Goal: Information Seeking & Learning: Check status

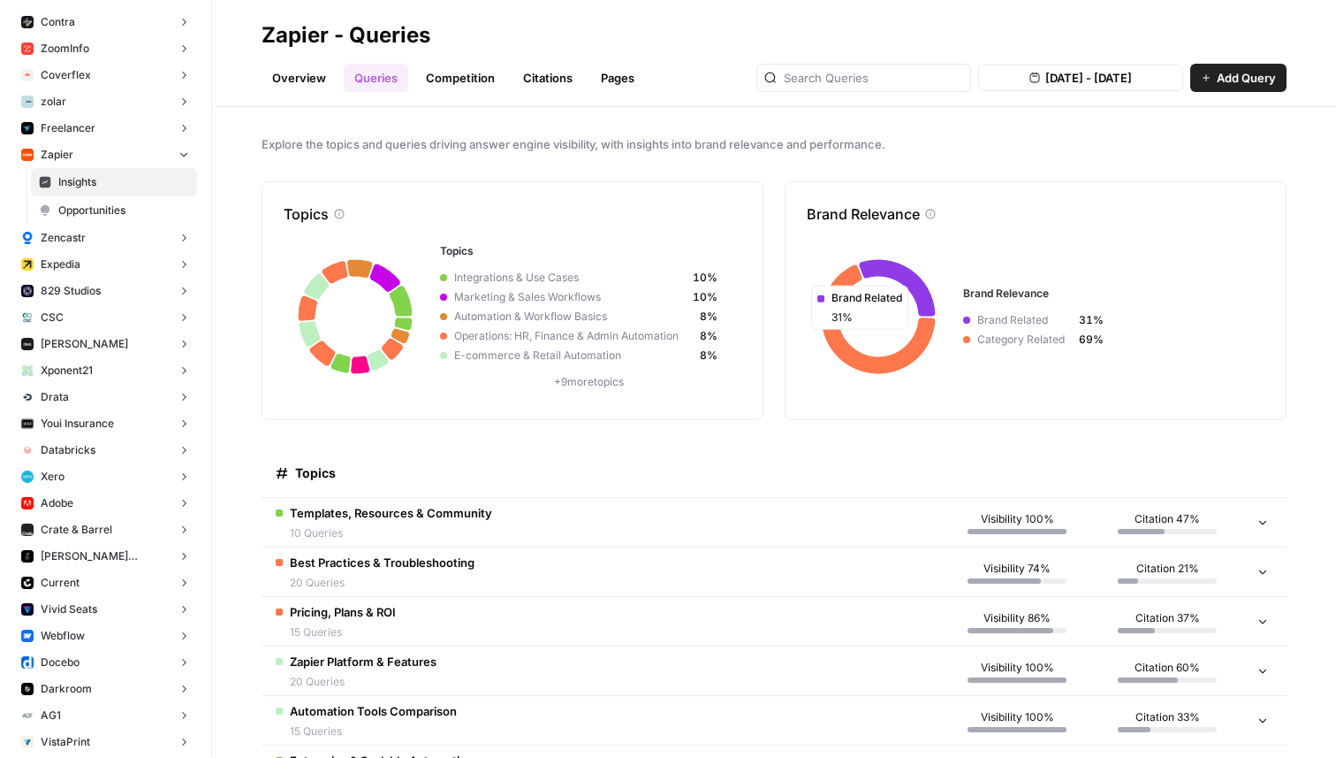
click at [105, 127] on button "Freelancer" at bounding box center [105, 128] width 183 height 27
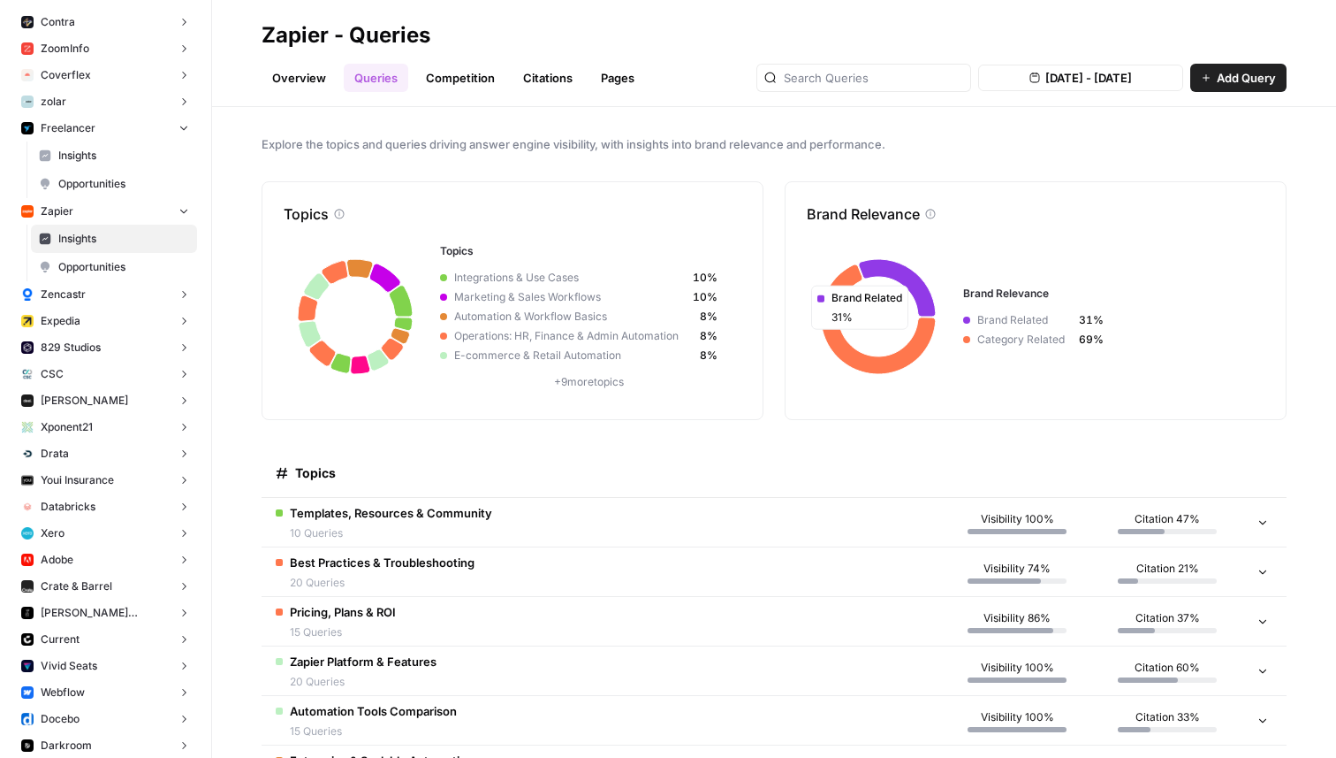
click at [104, 158] on span "Insights" at bounding box center [123, 156] width 131 height 16
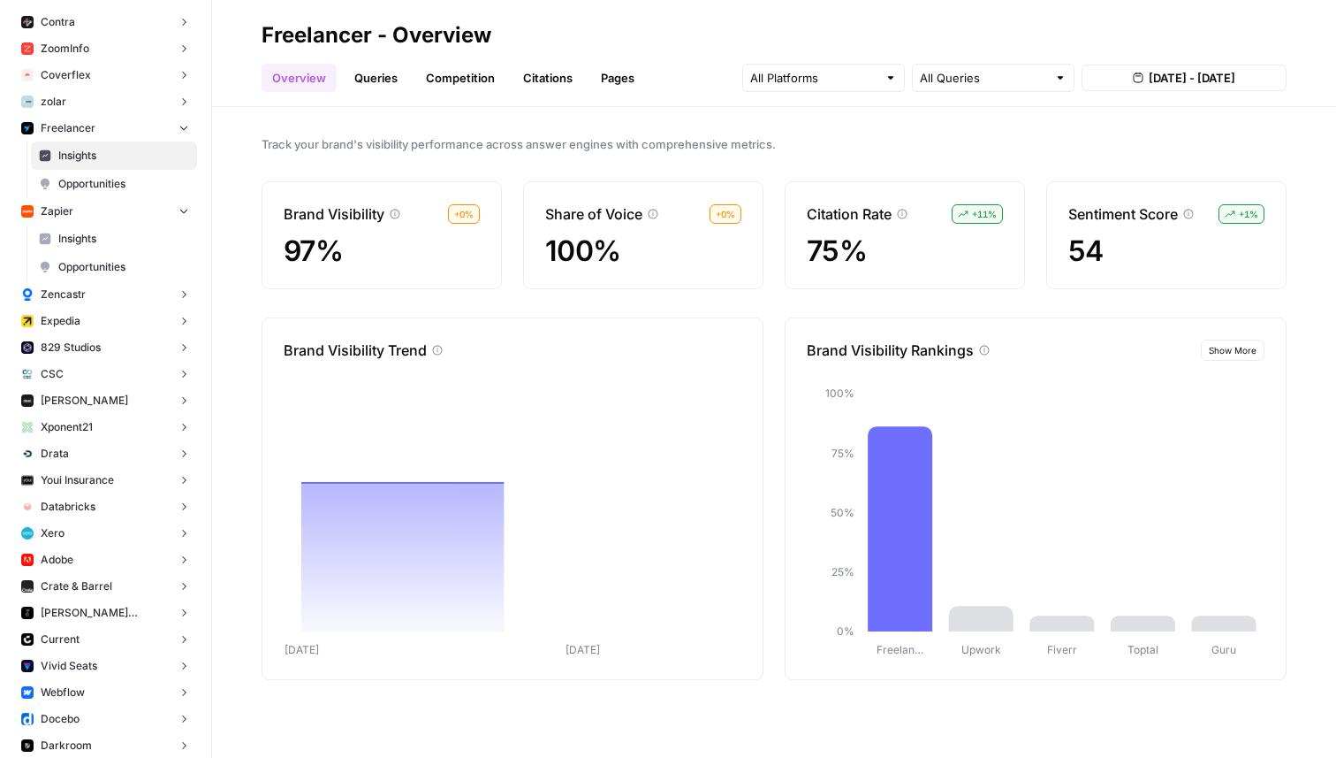
click at [373, 80] on link "Queries" at bounding box center [376, 78] width 65 height 28
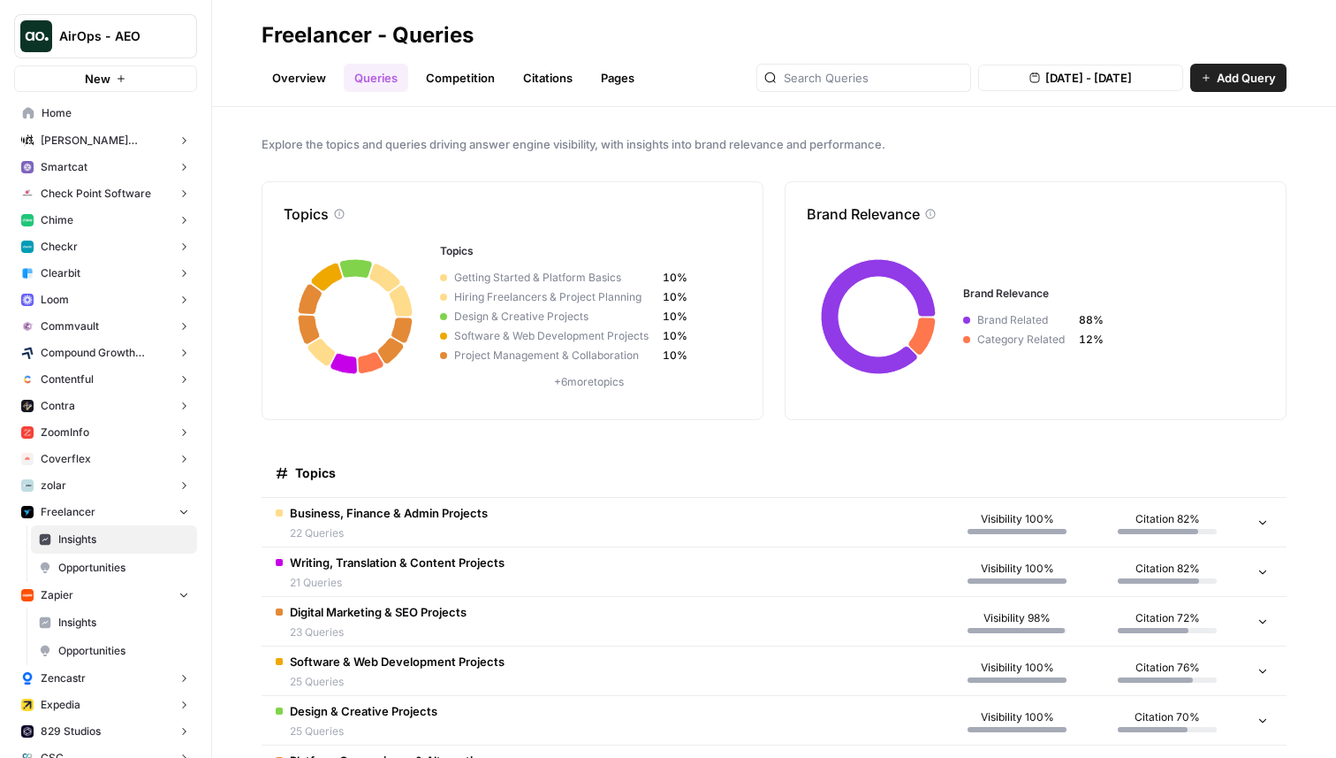
click at [80, 115] on span "Home" at bounding box center [116, 113] width 148 height 16
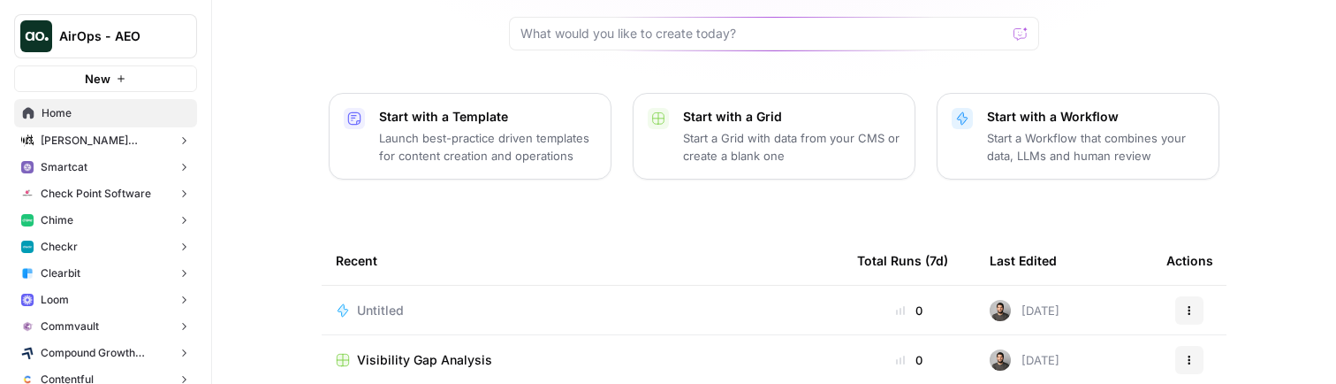
scroll to position [284, 0]
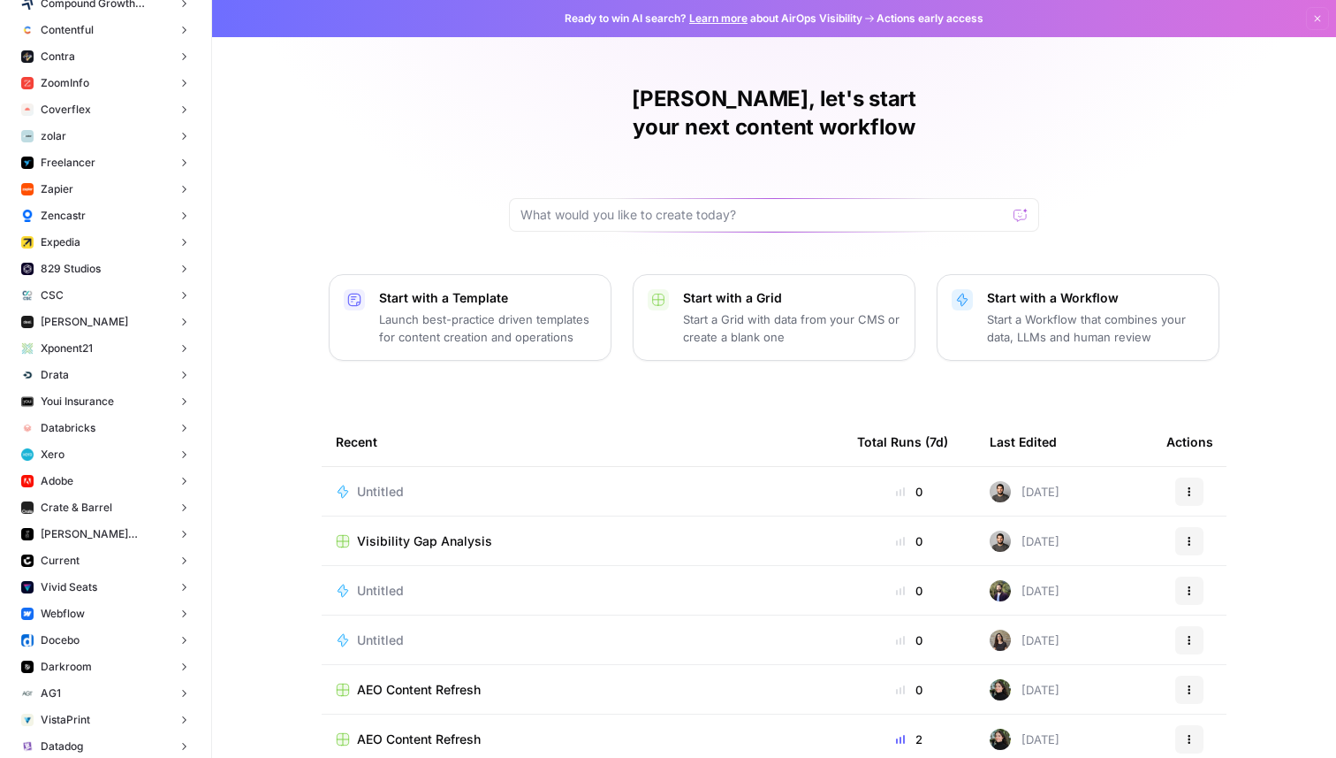
scroll to position [293, 0]
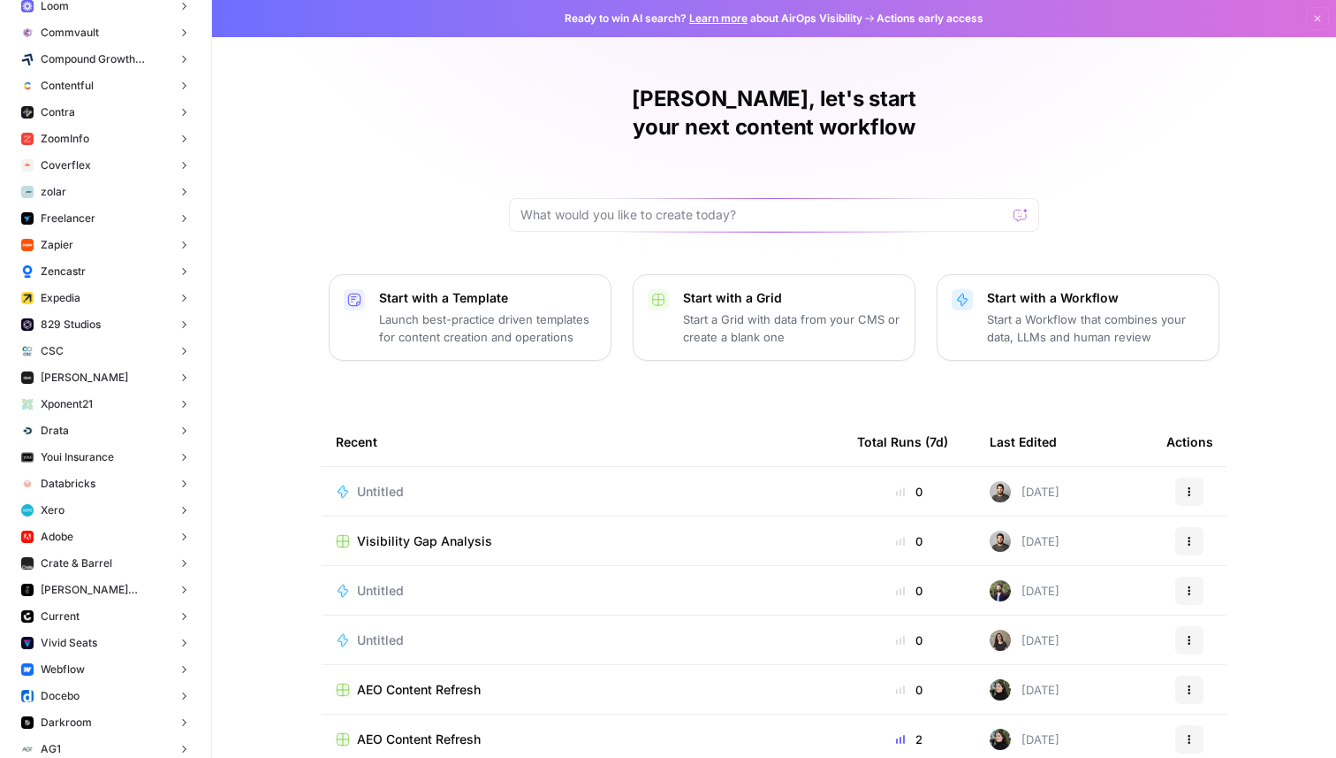
click at [68, 239] on span "Zapier" at bounding box center [57, 245] width 33 height 16
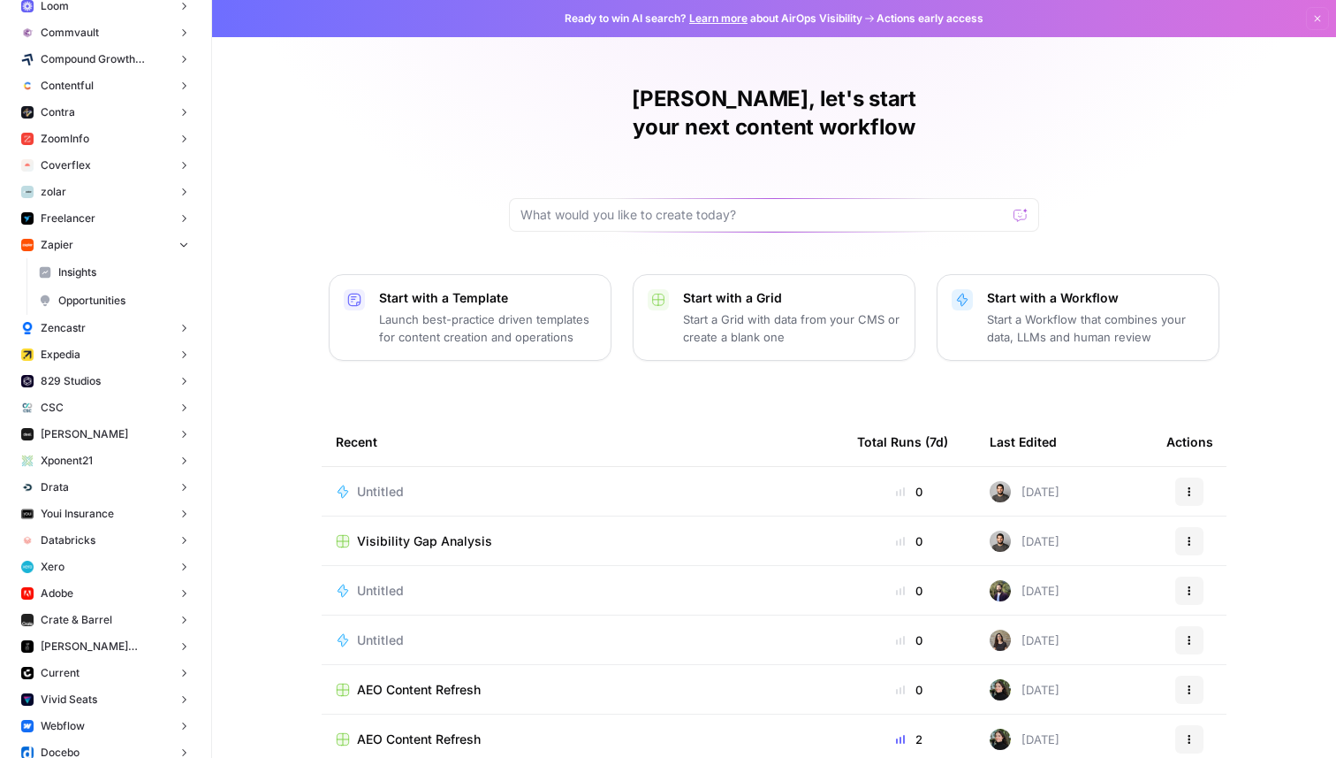
click at [80, 274] on span "Insights" at bounding box center [123, 272] width 131 height 16
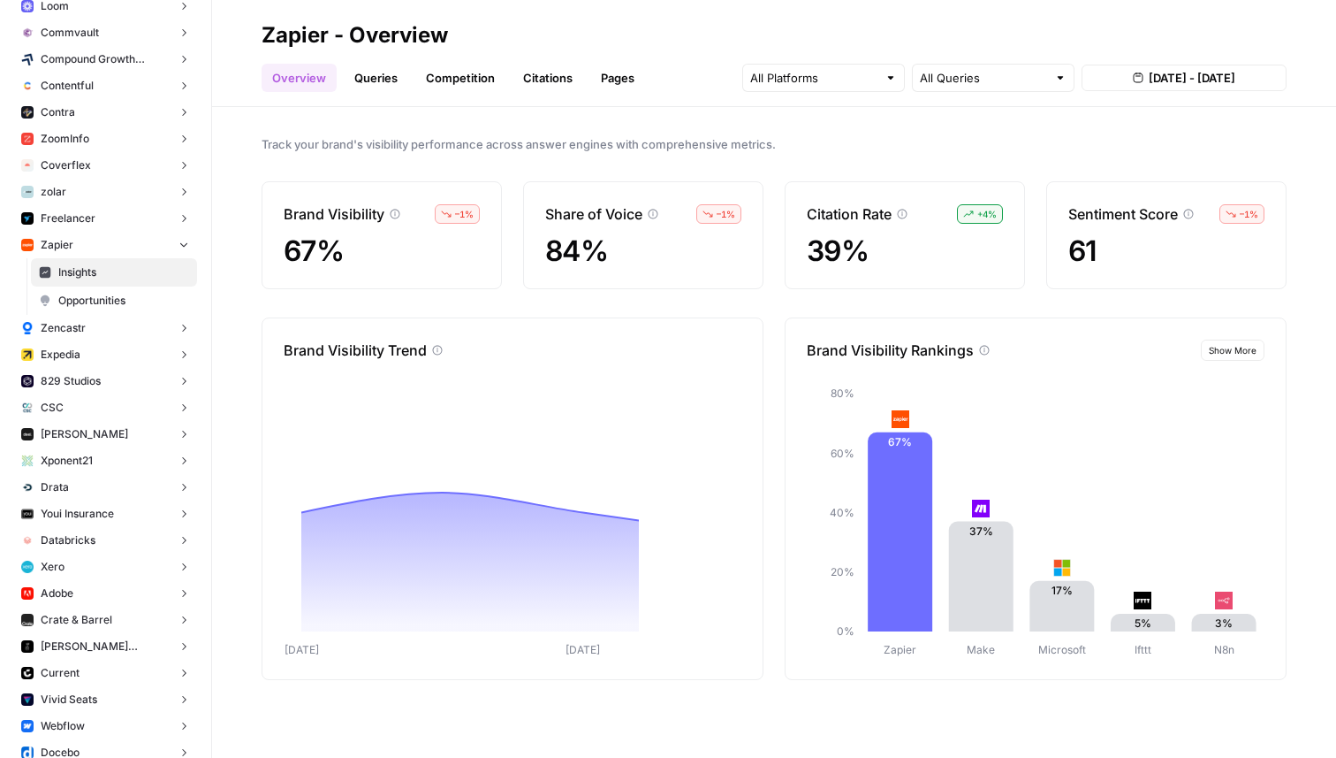
click at [377, 74] on link "Queries" at bounding box center [376, 78] width 65 height 28
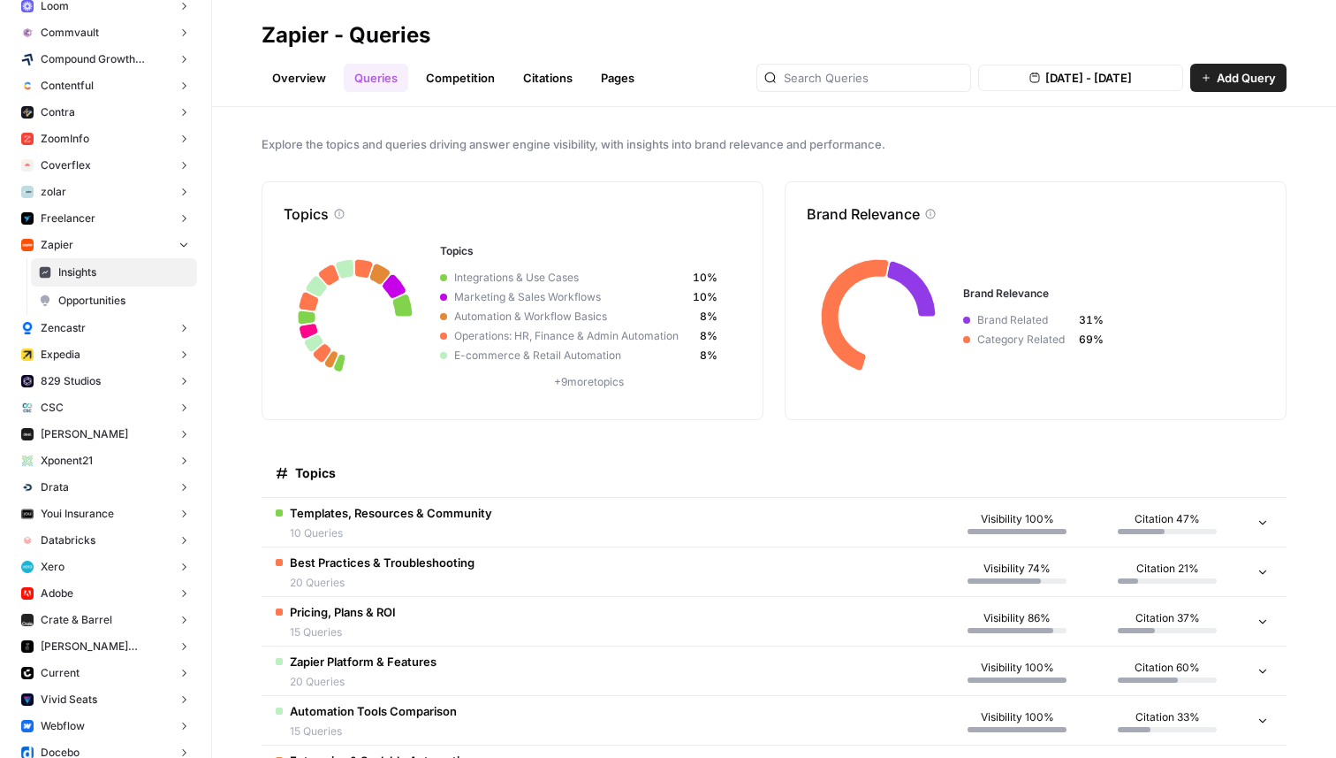
click at [440, 84] on link "Competition" at bounding box center [460, 78] width 90 height 28
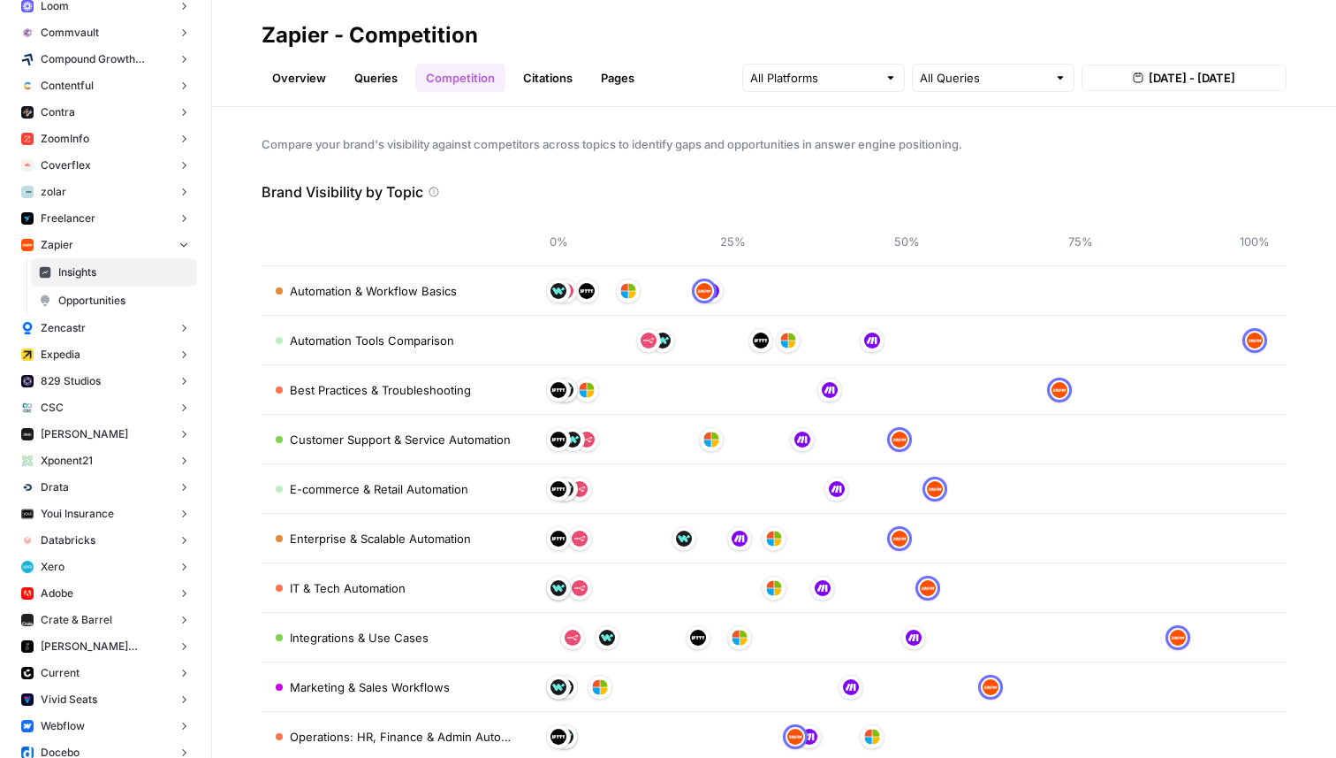
click at [513, 83] on link "Citations" at bounding box center [548, 78] width 71 height 28
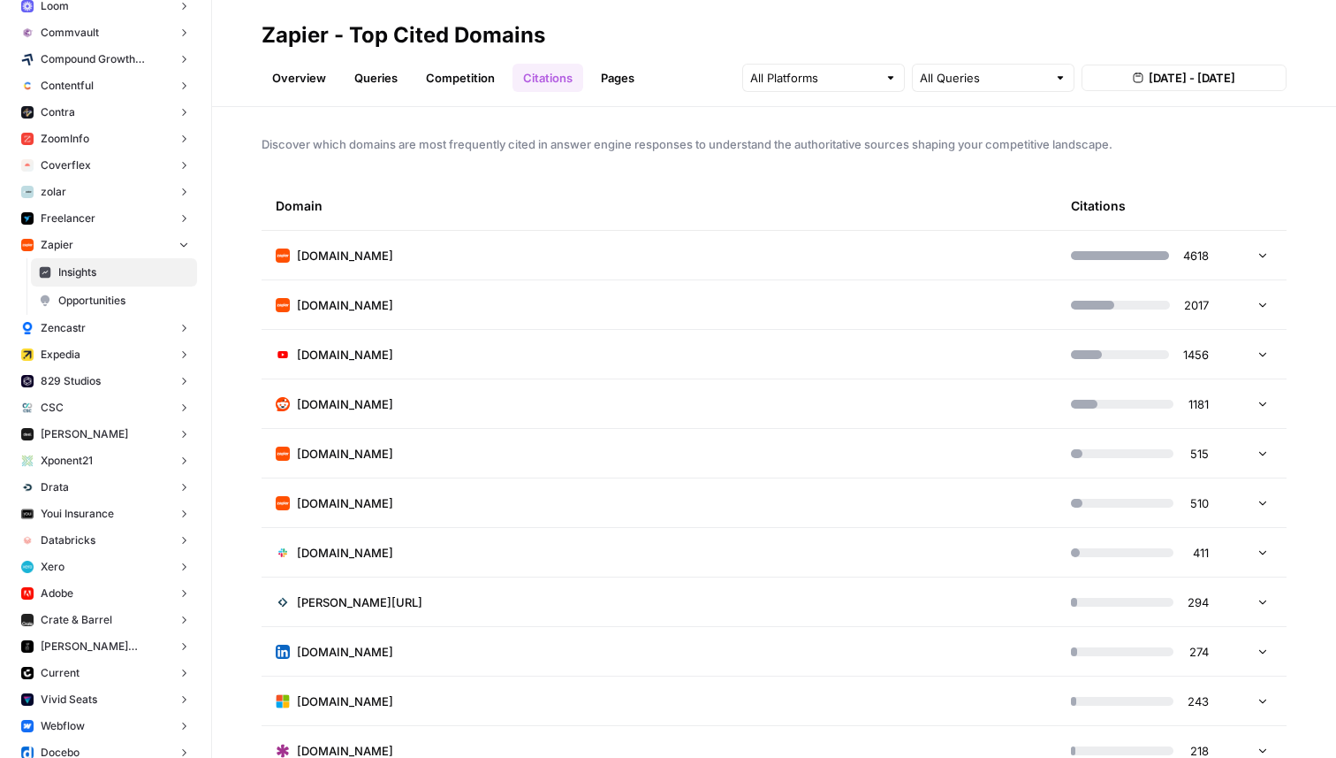
click at [611, 79] on link "Pages" at bounding box center [617, 78] width 55 height 28
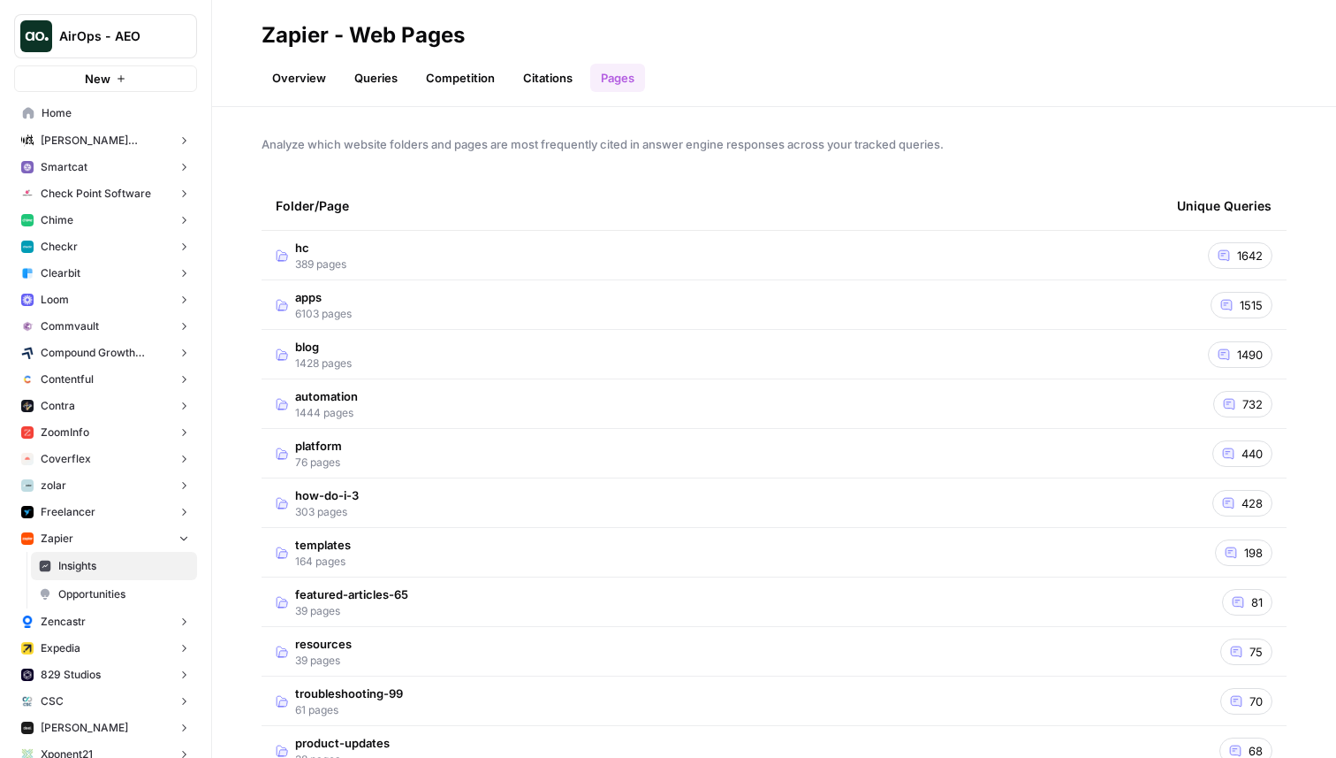
click at [88, 225] on button "Chime" at bounding box center [105, 220] width 183 height 27
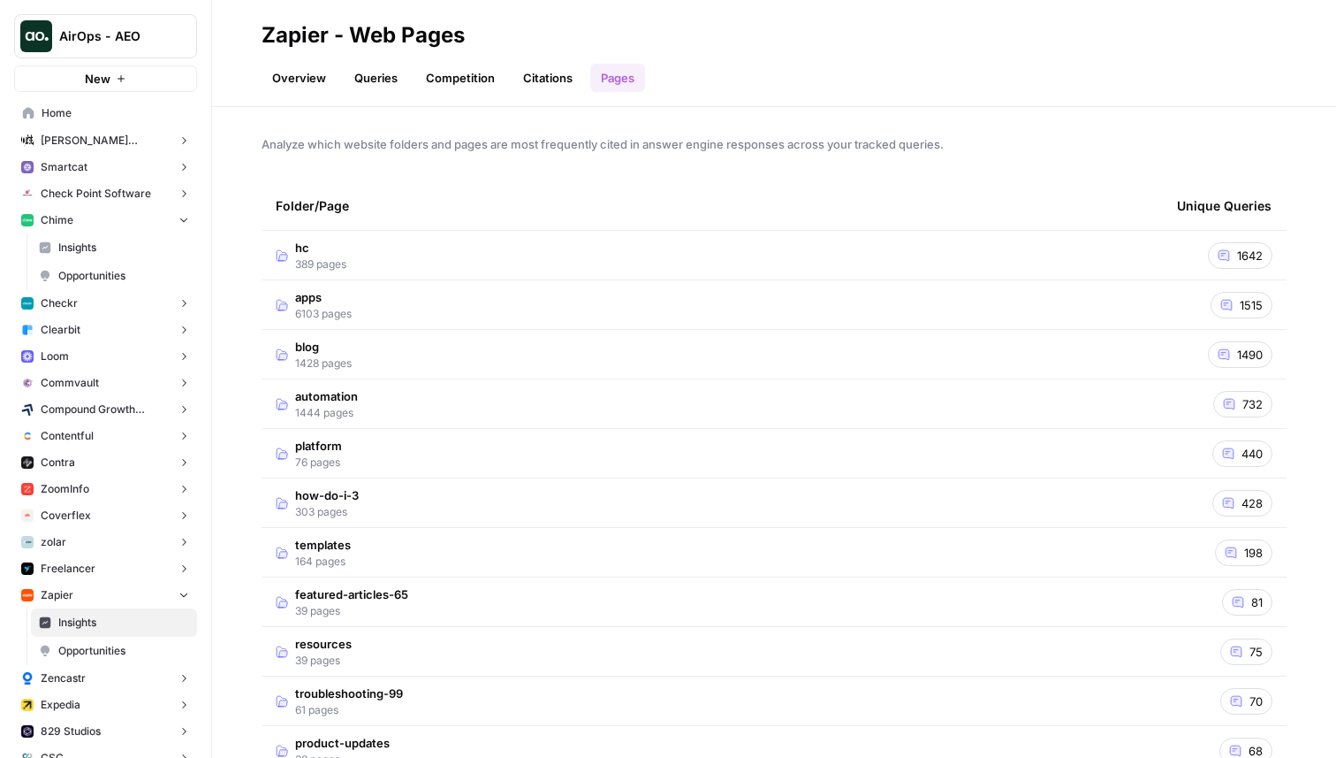
click at [88, 247] on span "Insights" at bounding box center [123, 248] width 131 height 16
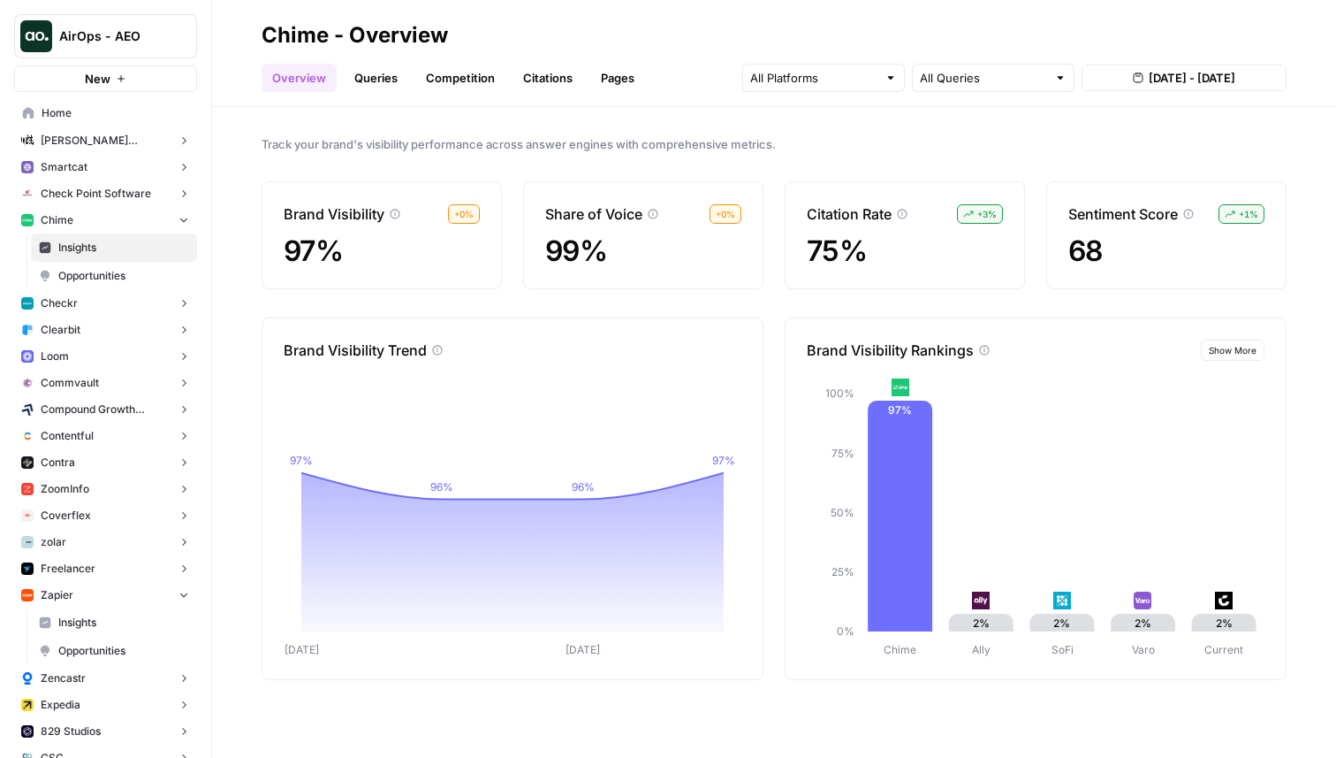
click at [376, 84] on link "Queries" at bounding box center [376, 78] width 65 height 28
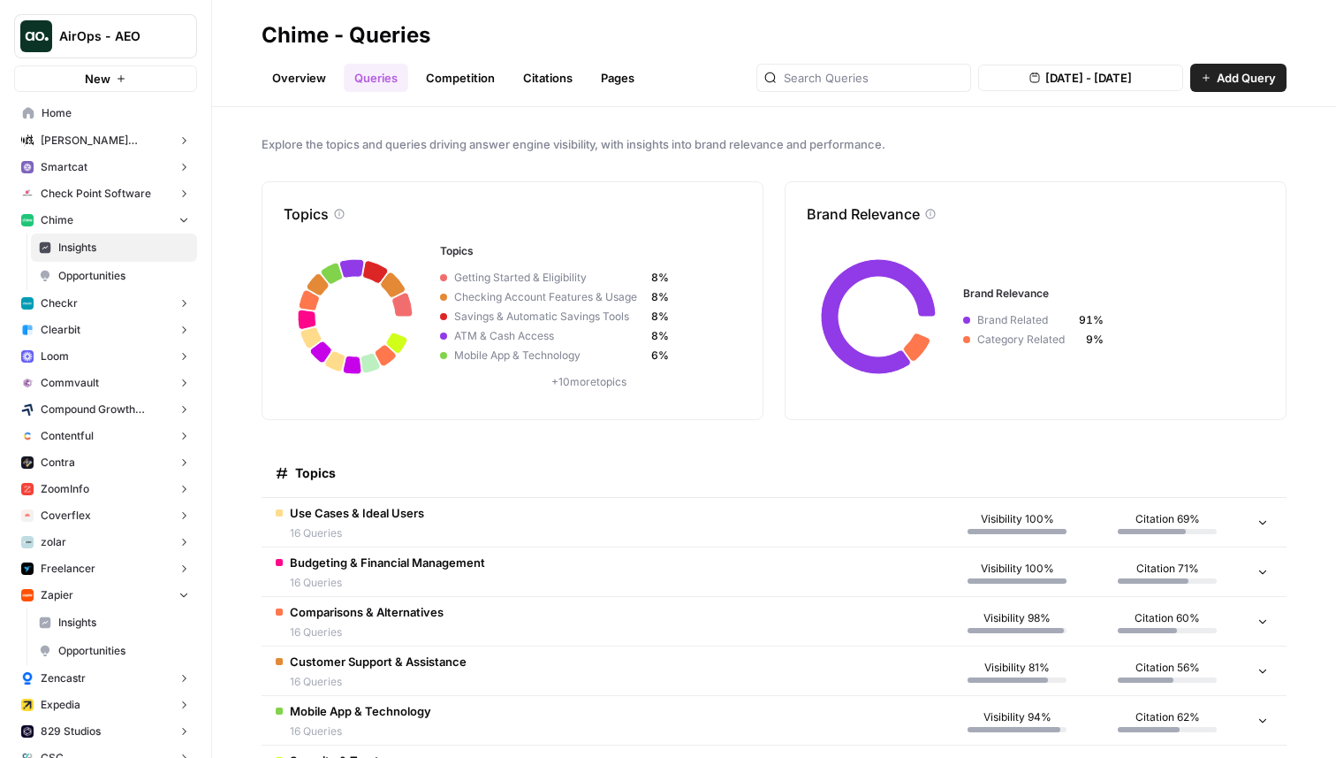
click at [148, 306] on button "Checkr" at bounding box center [105, 303] width 183 height 27
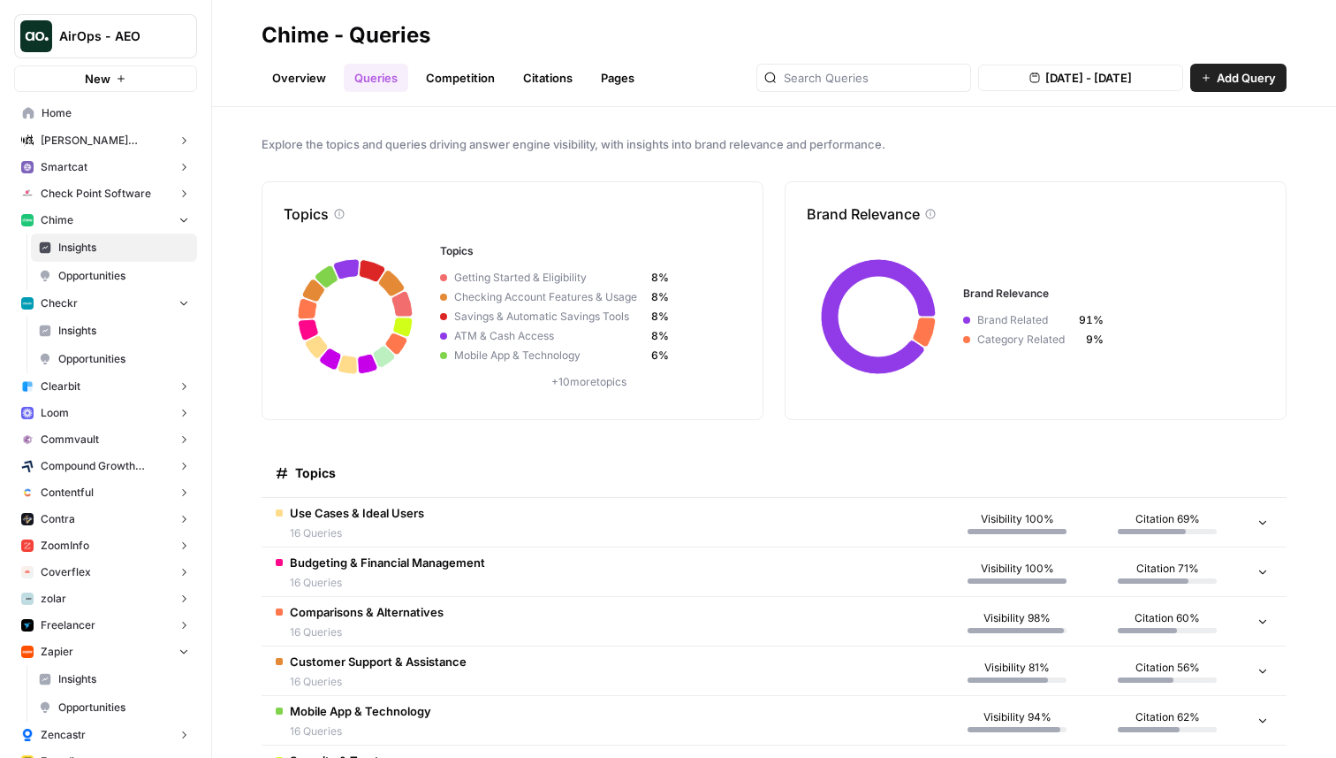
click at [141, 322] on link "Insights" at bounding box center [114, 330] width 166 height 28
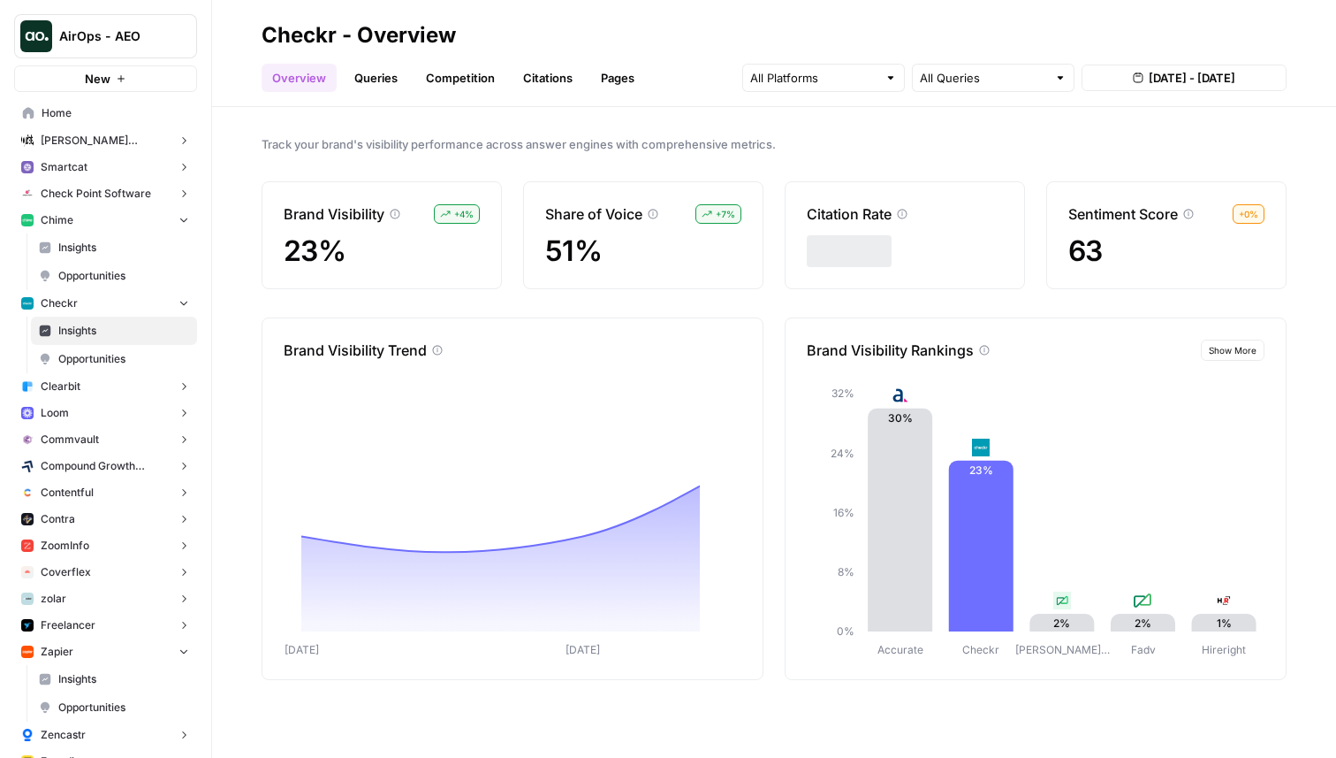
click at [381, 82] on link "Queries" at bounding box center [376, 78] width 65 height 28
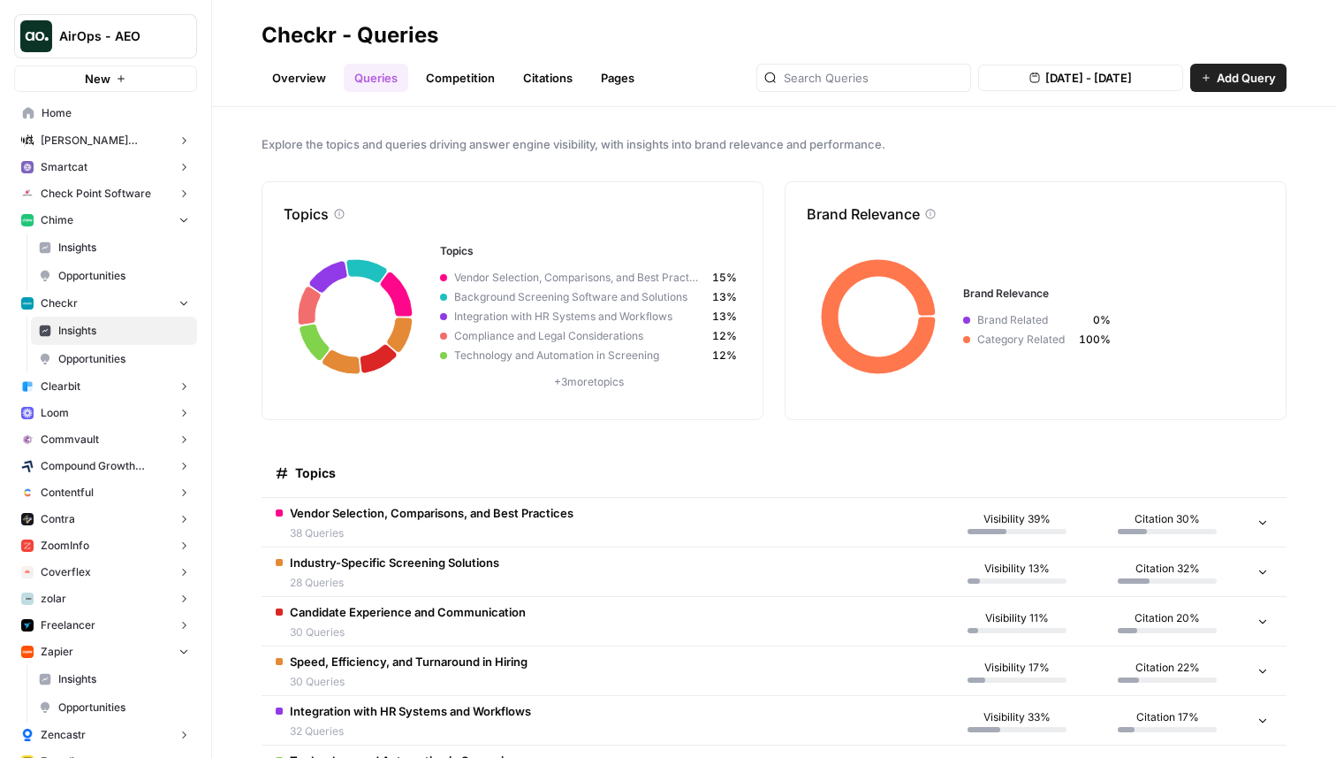
click at [95, 383] on button "Clearbit" at bounding box center [105, 386] width 183 height 27
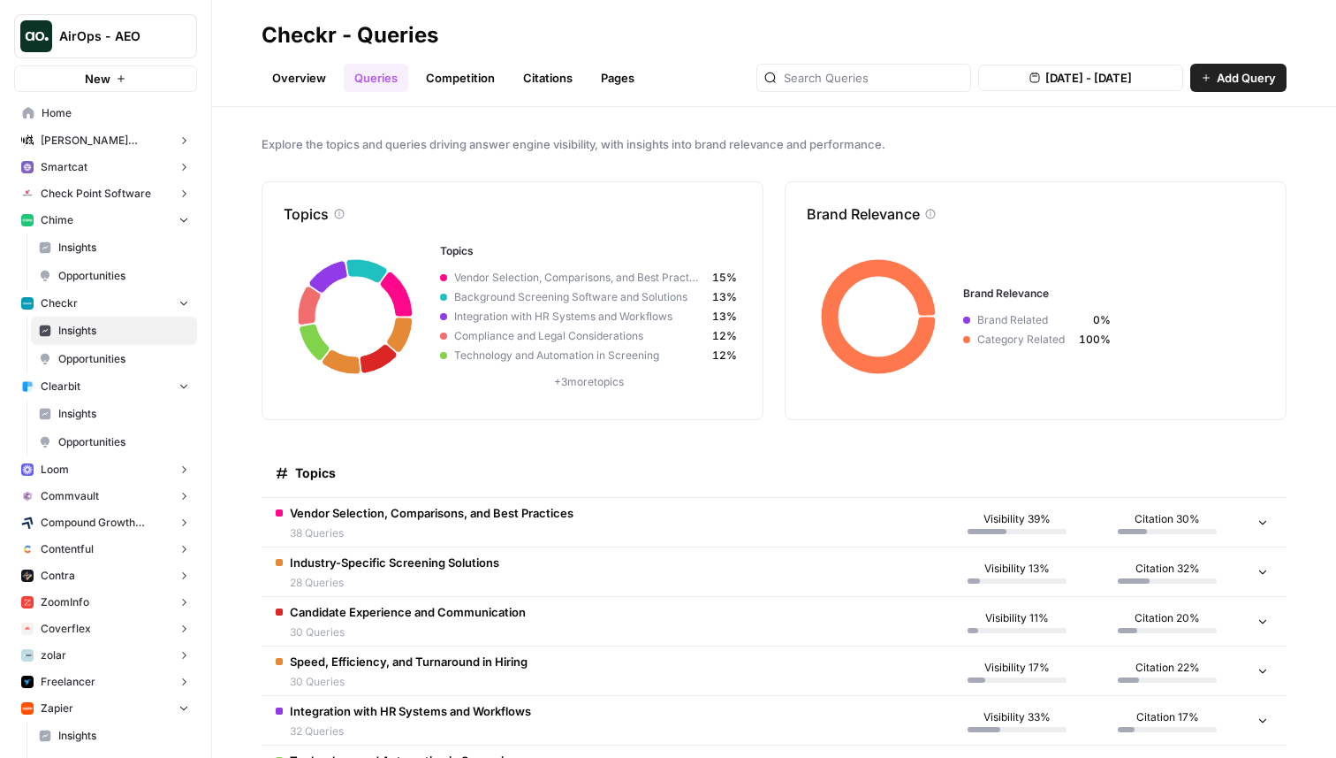
click at [93, 383] on span "Insights" at bounding box center [123, 414] width 131 height 16
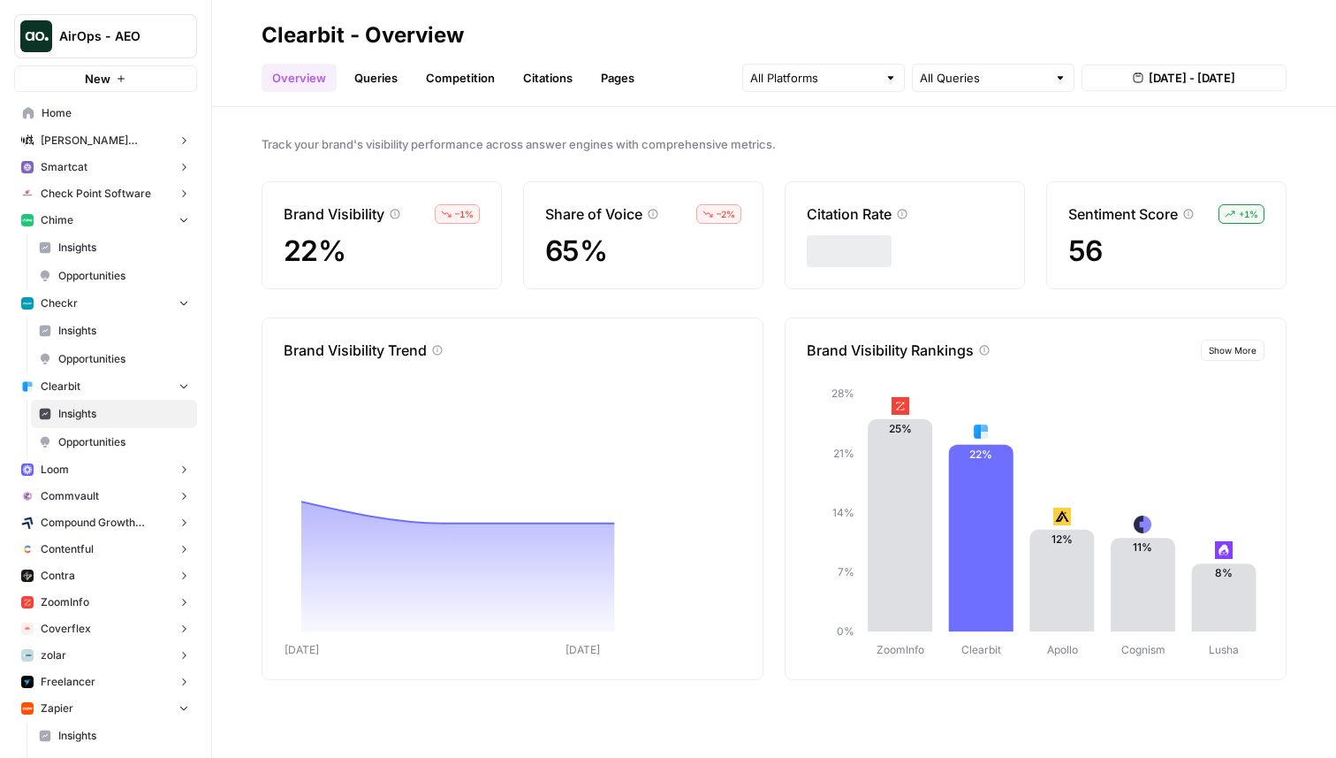
click at [389, 95] on header "Clearbit - Overview Overview Queries Competition Citations Pages All Queries Au…" at bounding box center [774, 53] width 1124 height 107
click at [385, 80] on link "Queries" at bounding box center [376, 78] width 65 height 28
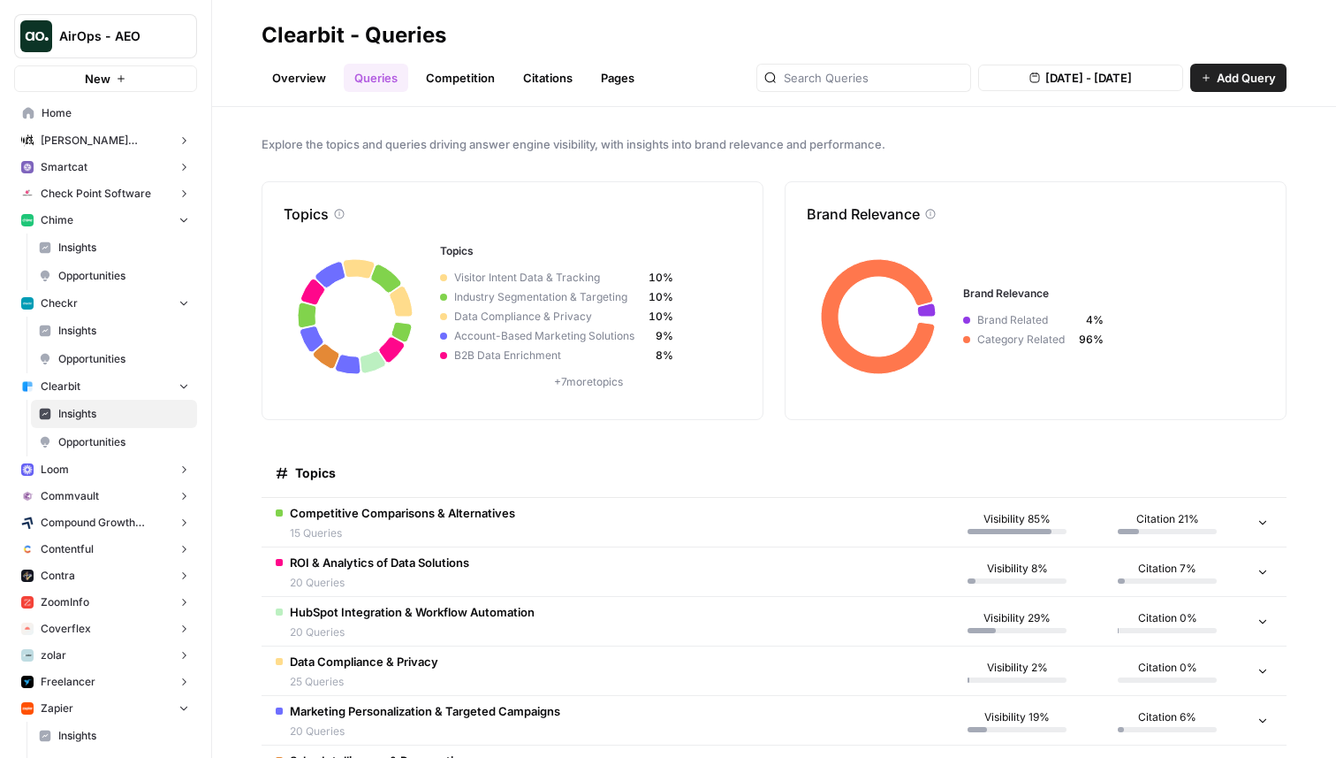
click at [95, 383] on button "Loom" at bounding box center [105, 469] width 183 height 27
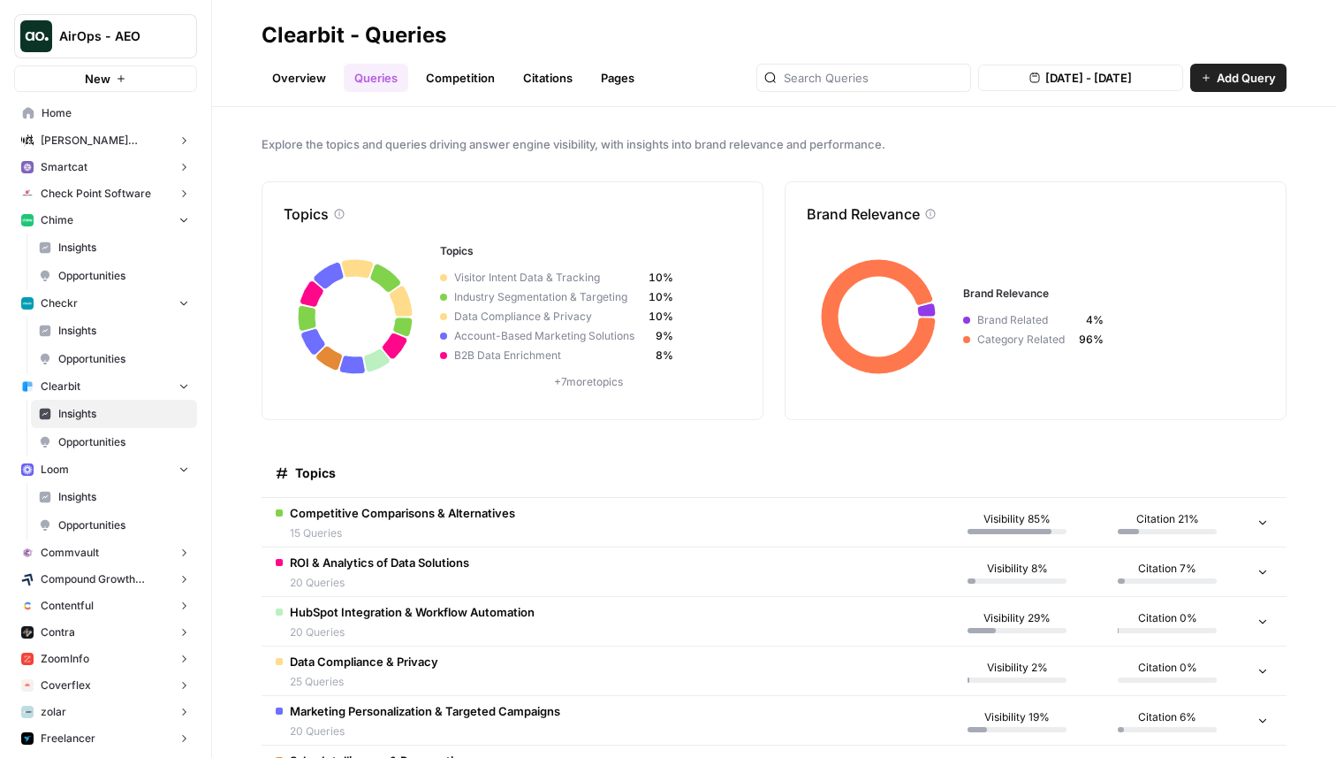
click at [95, 383] on span "Insights" at bounding box center [123, 497] width 131 height 16
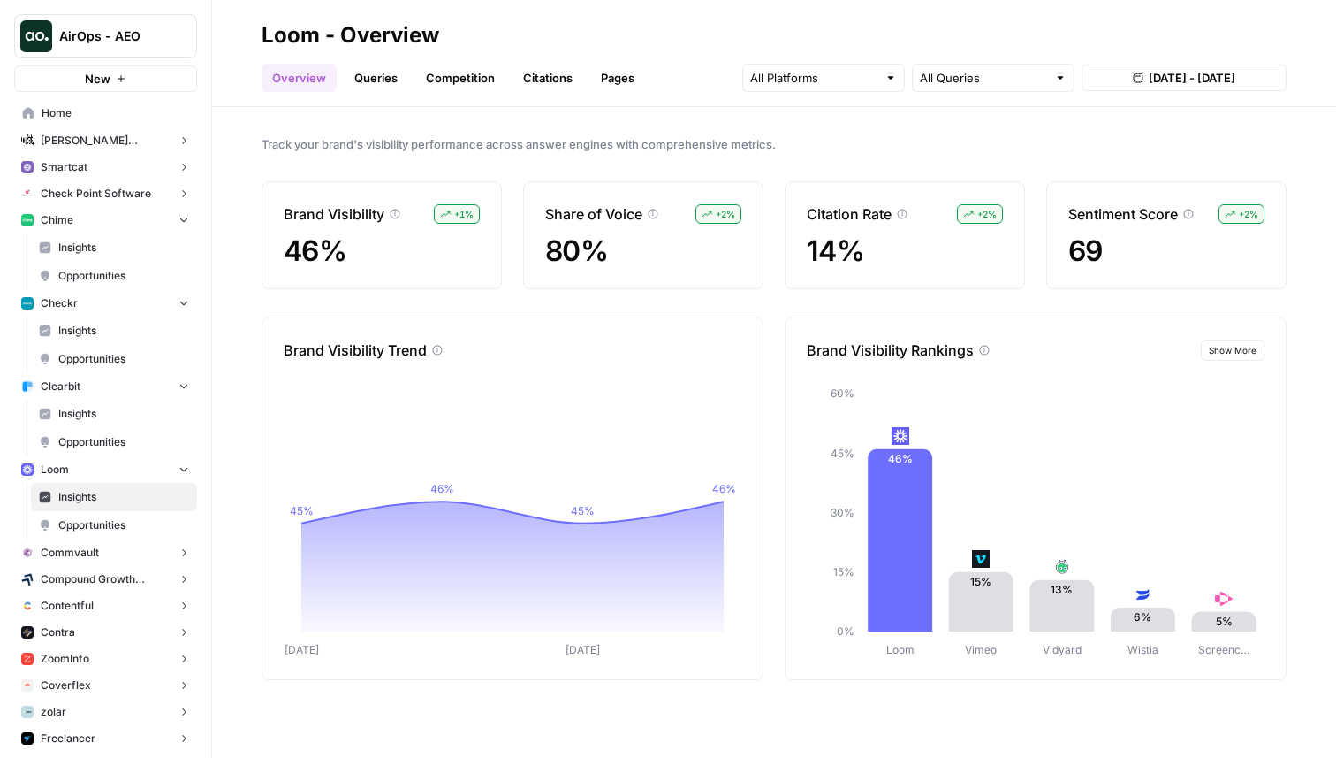
click at [377, 79] on link "Queries" at bounding box center [376, 78] width 65 height 28
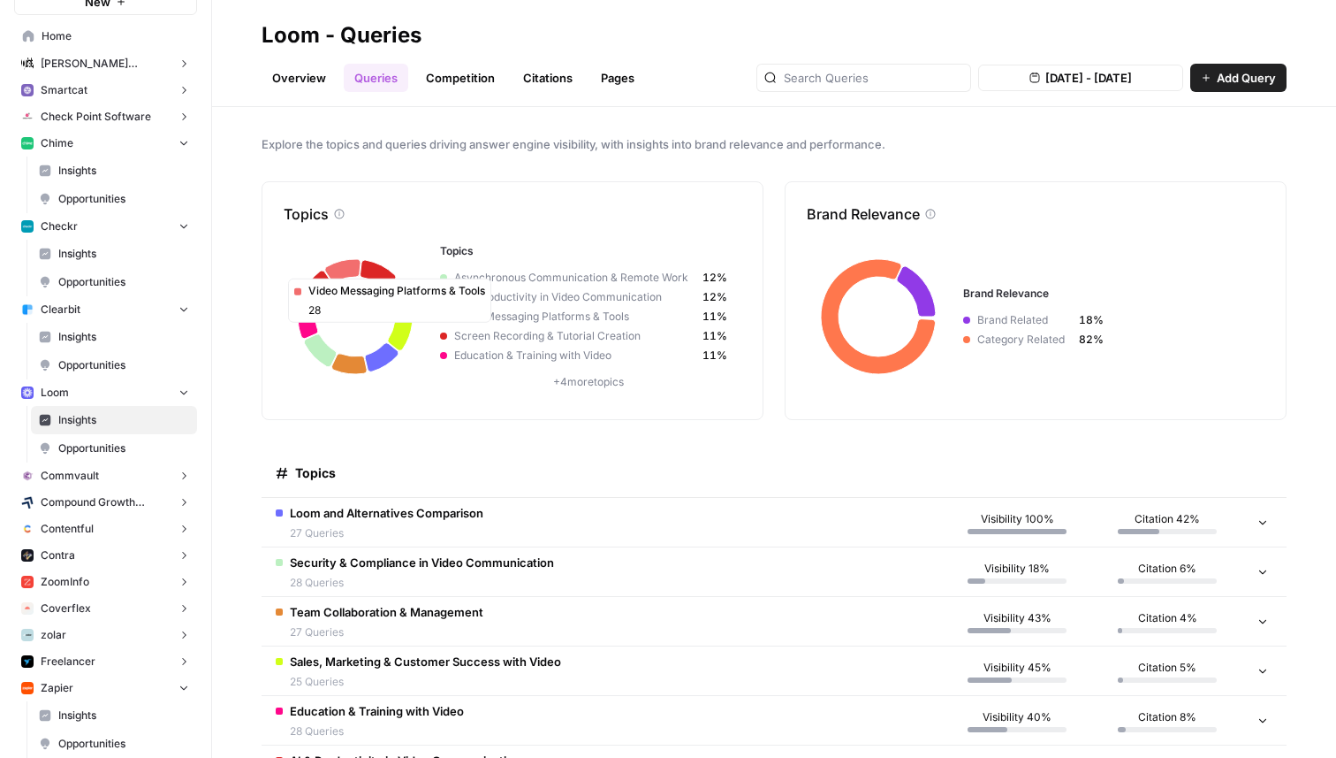
scroll to position [143, 0]
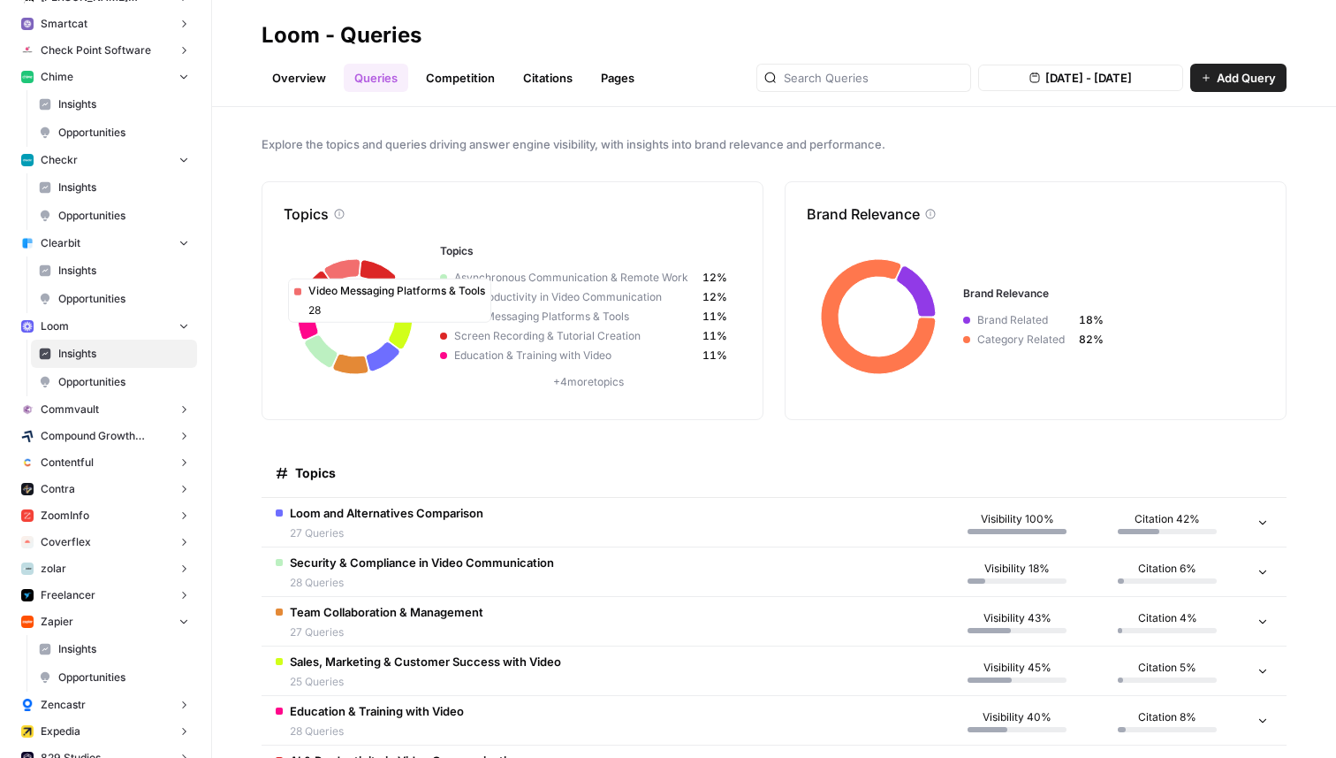
click at [135, 383] on button "Commvault" at bounding box center [105, 409] width 183 height 27
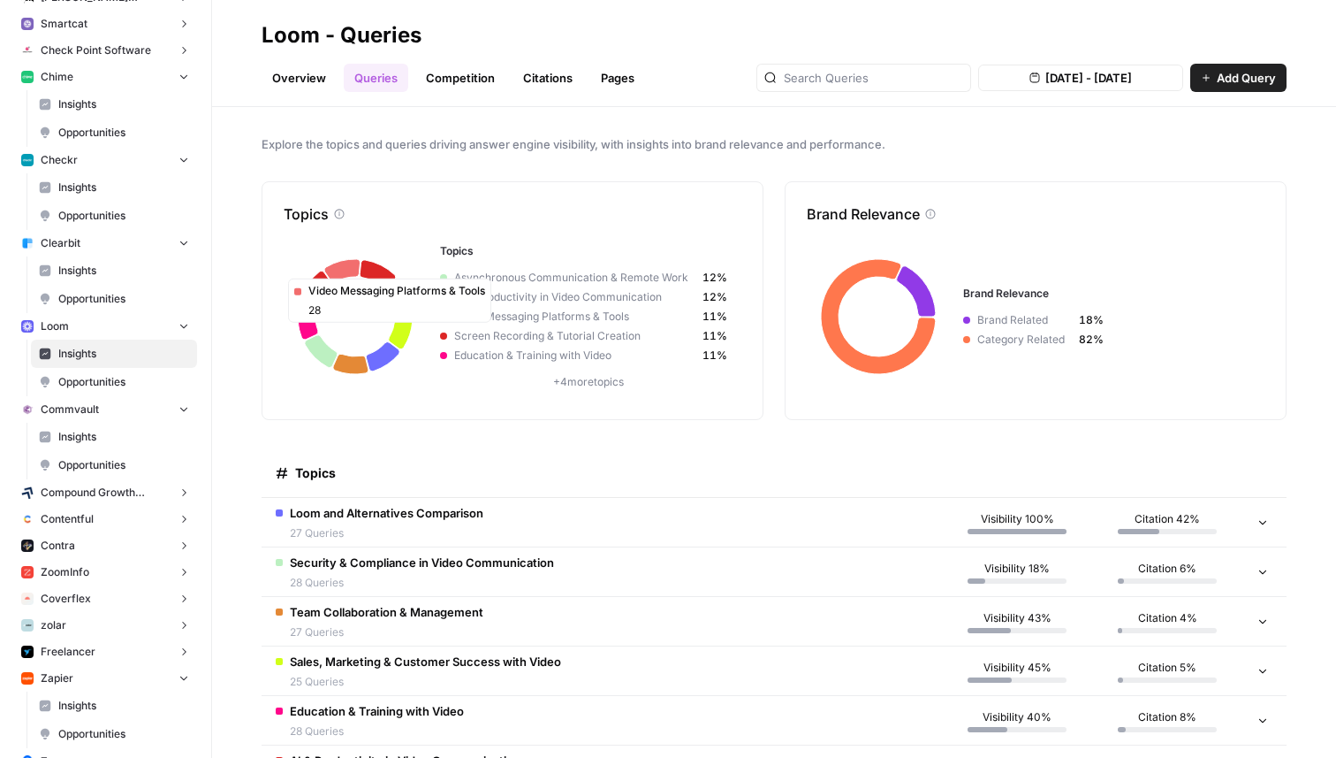
click at [121, 383] on span "Insights" at bounding box center [123, 437] width 131 height 16
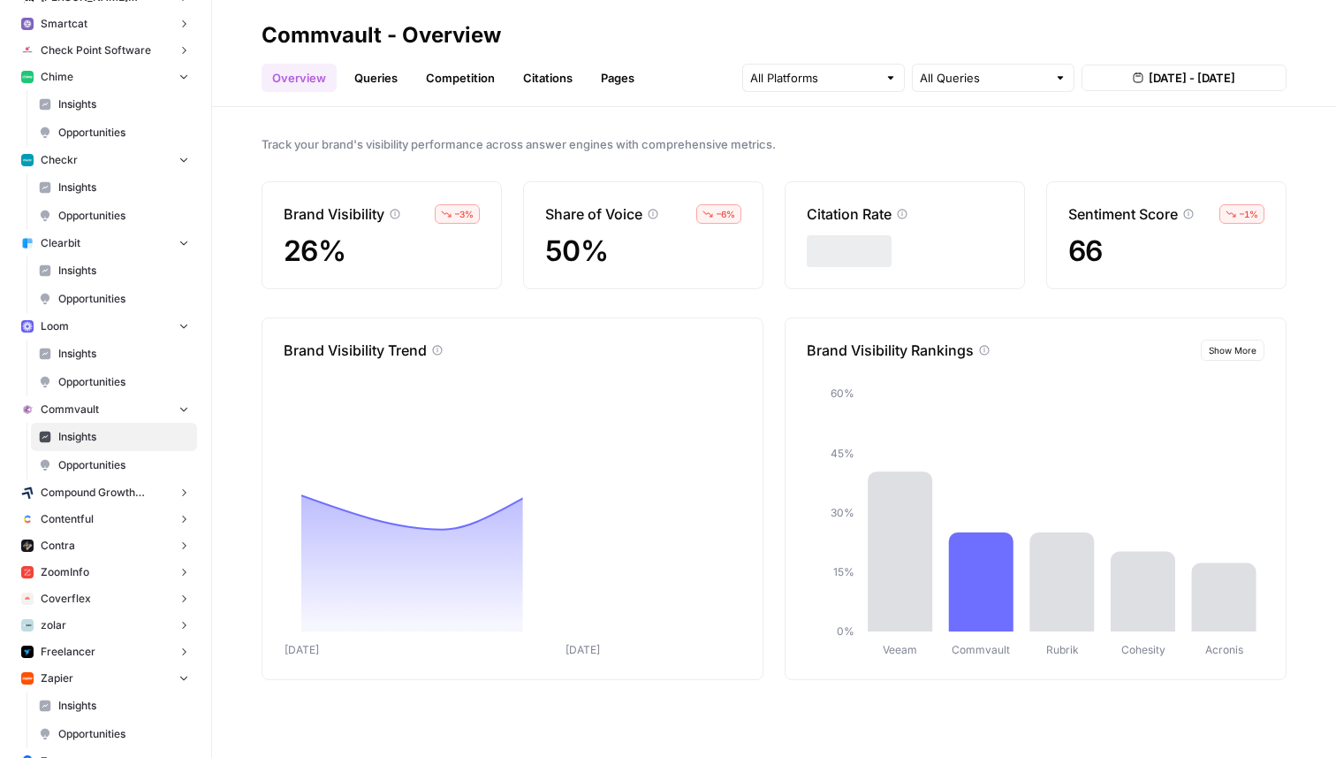
click at [386, 88] on link "Queries" at bounding box center [376, 78] width 65 height 28
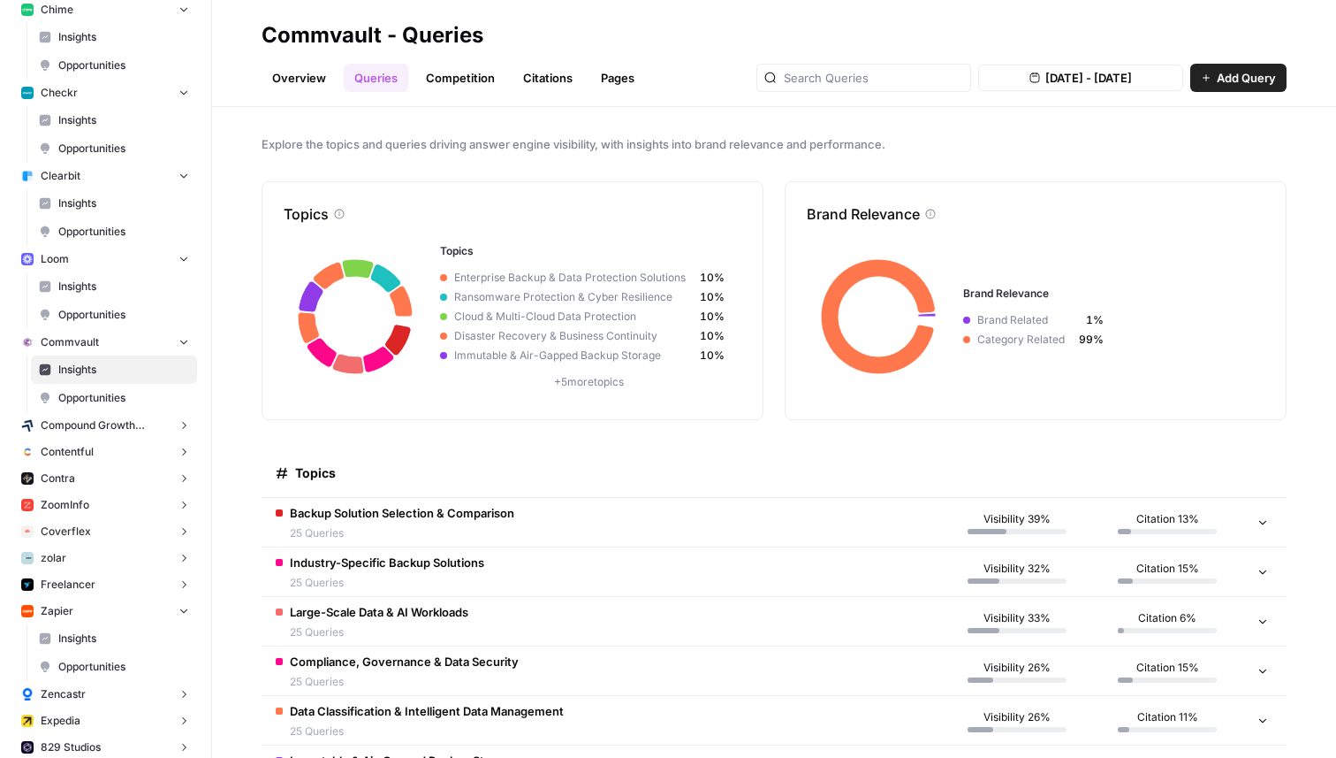
scroll to position [218, 0]
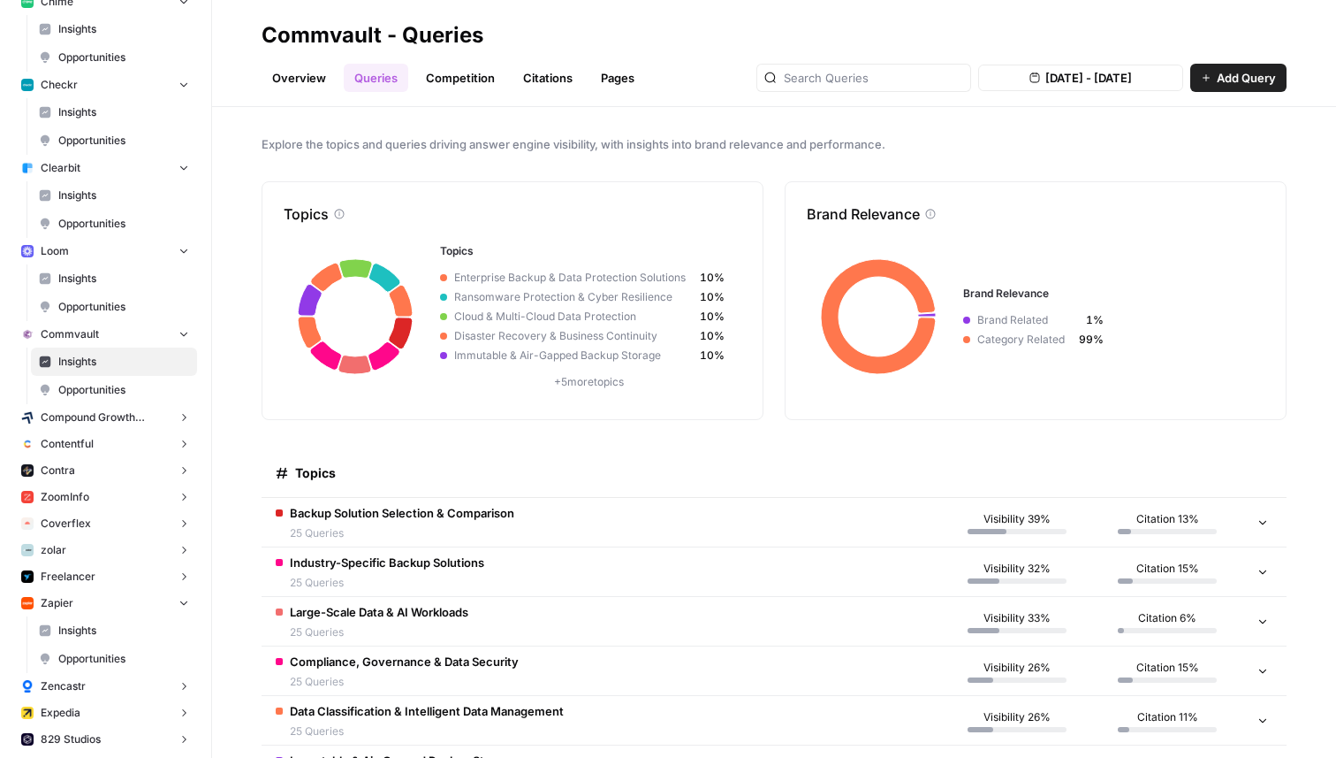
click at [110, 383] on button "Contra" at bounding box center [105, 470] width 183 height 27
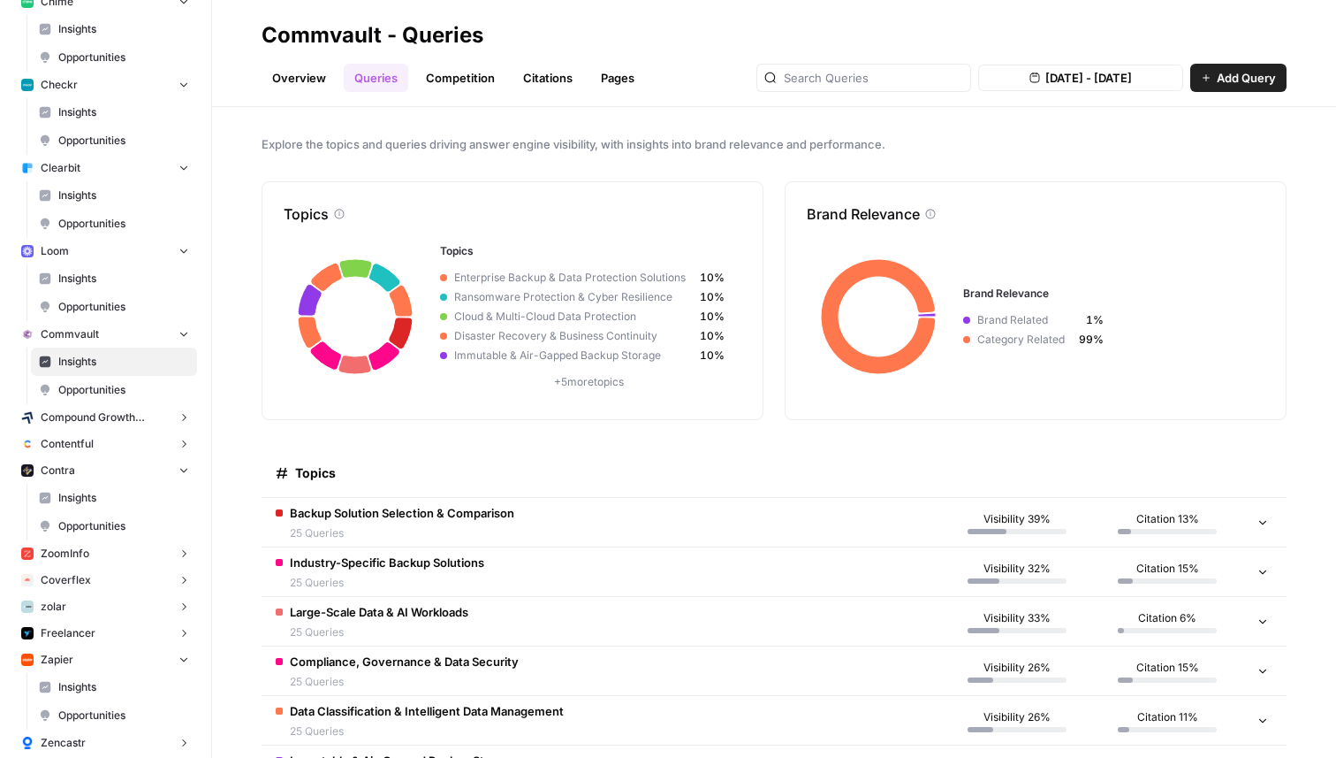
click at [102, 383] on span "Insights" at bounding box center [123, 498] width 131 height 16
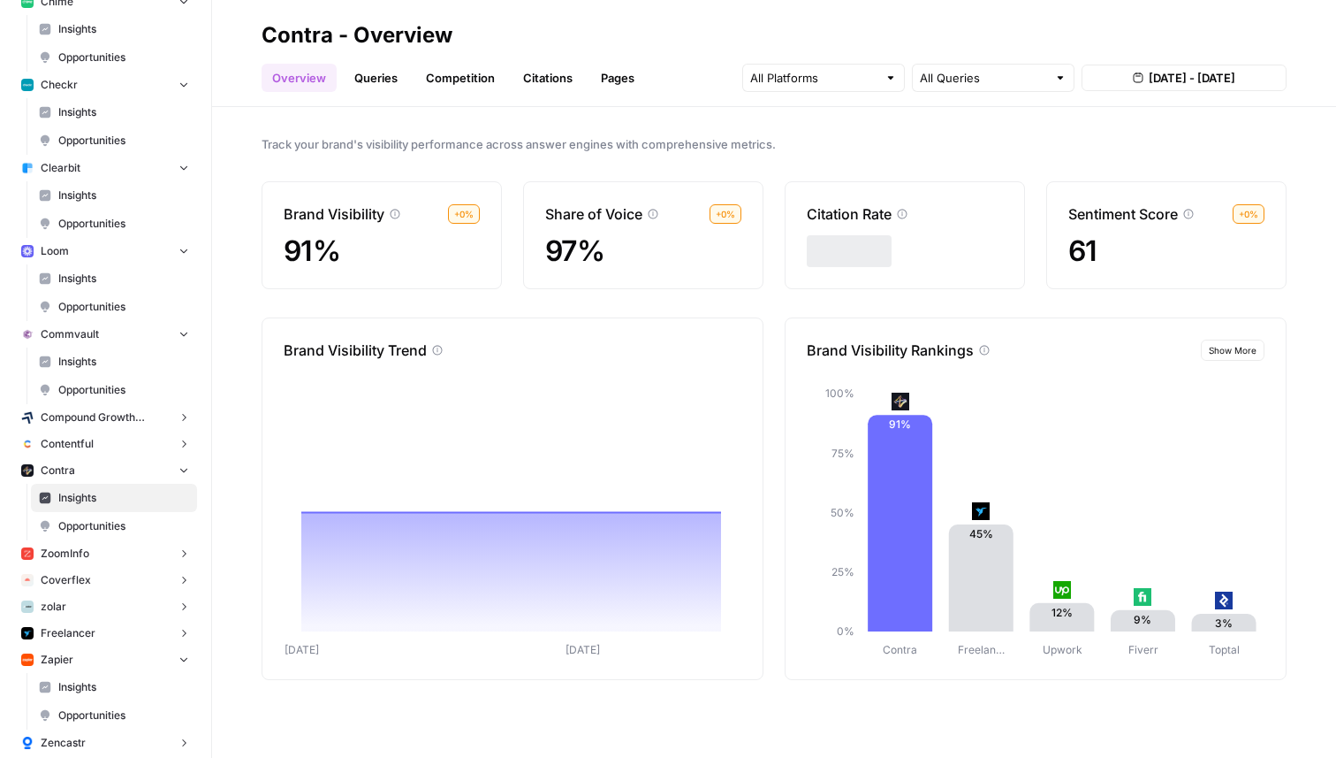
click at [376, 85] on link "Queries" at bounding box center [376, 78] width 65 height 28
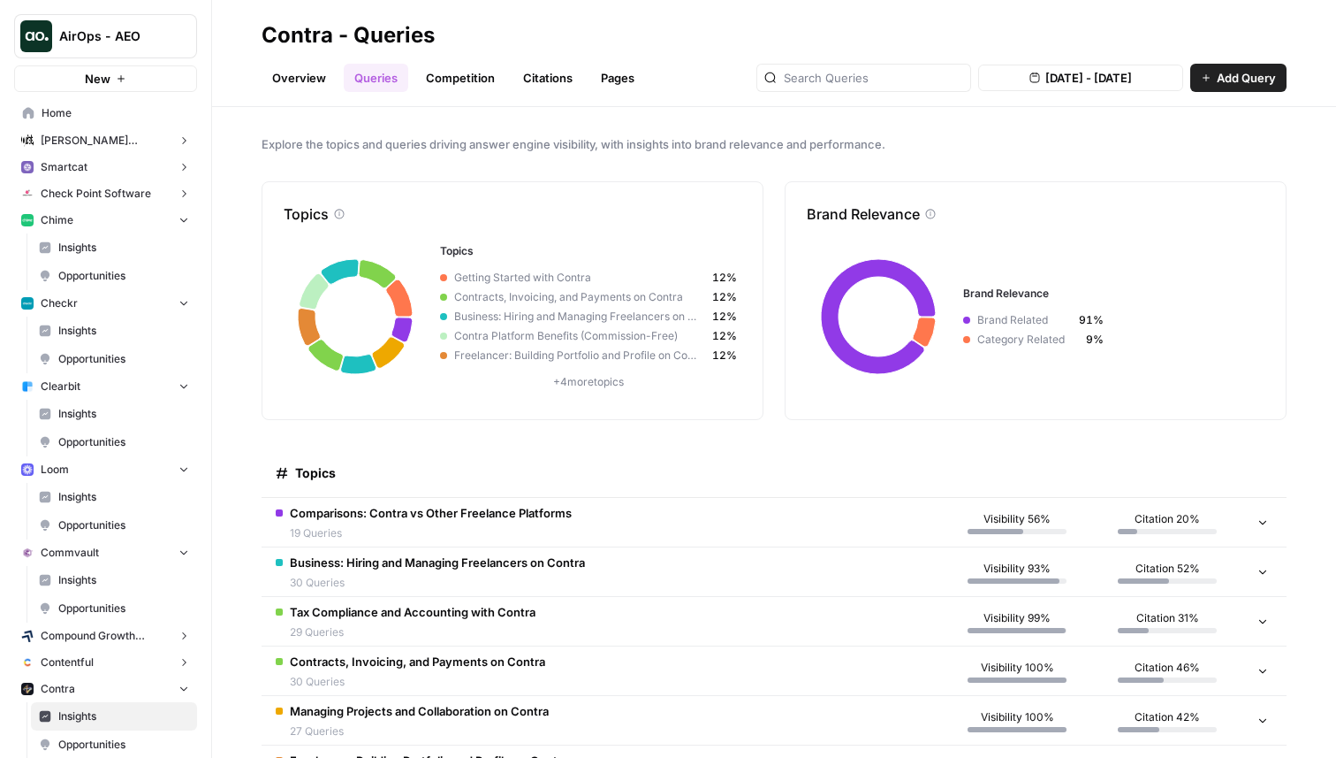
click at [118, 223] on button "Chime" at bounding box center [105, 220] width 183 height 27
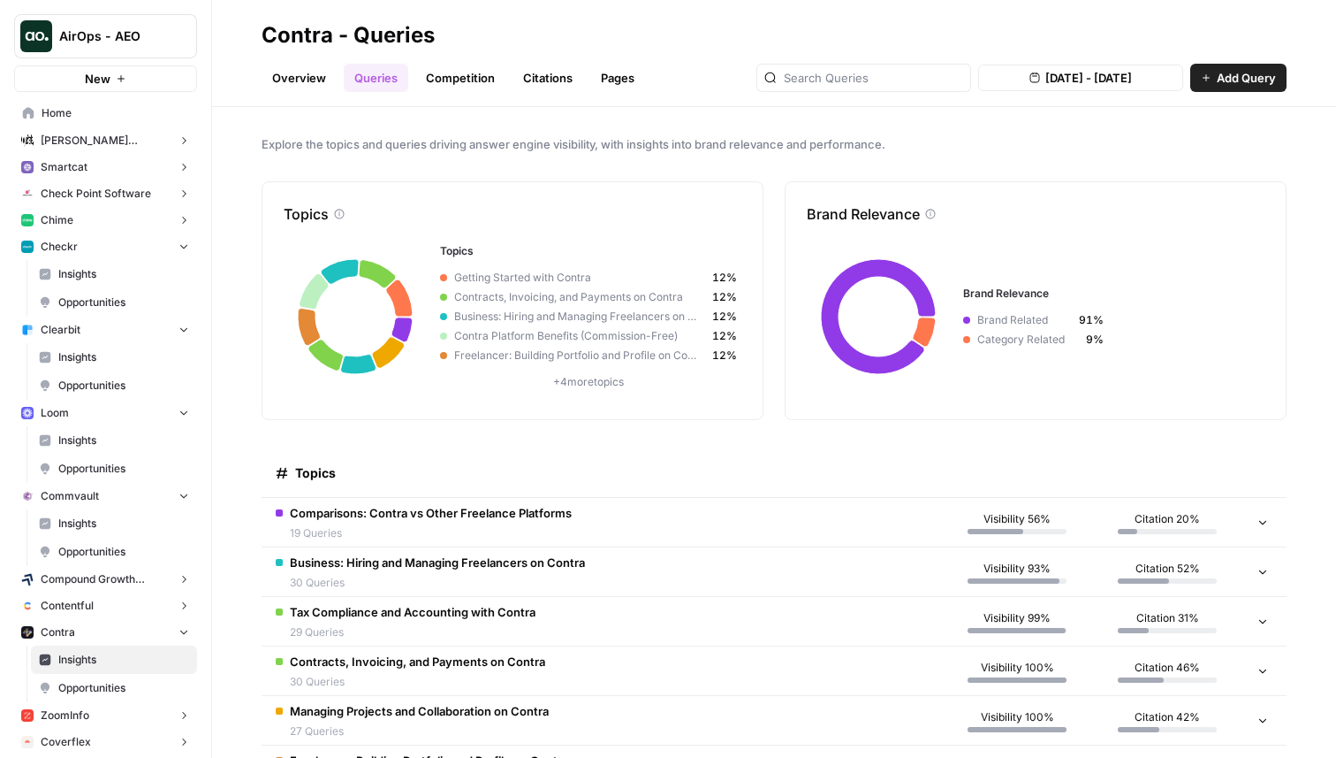
click at [117, 236] on button "Checkr" at bounding box center [105, 246] width 183 height 27
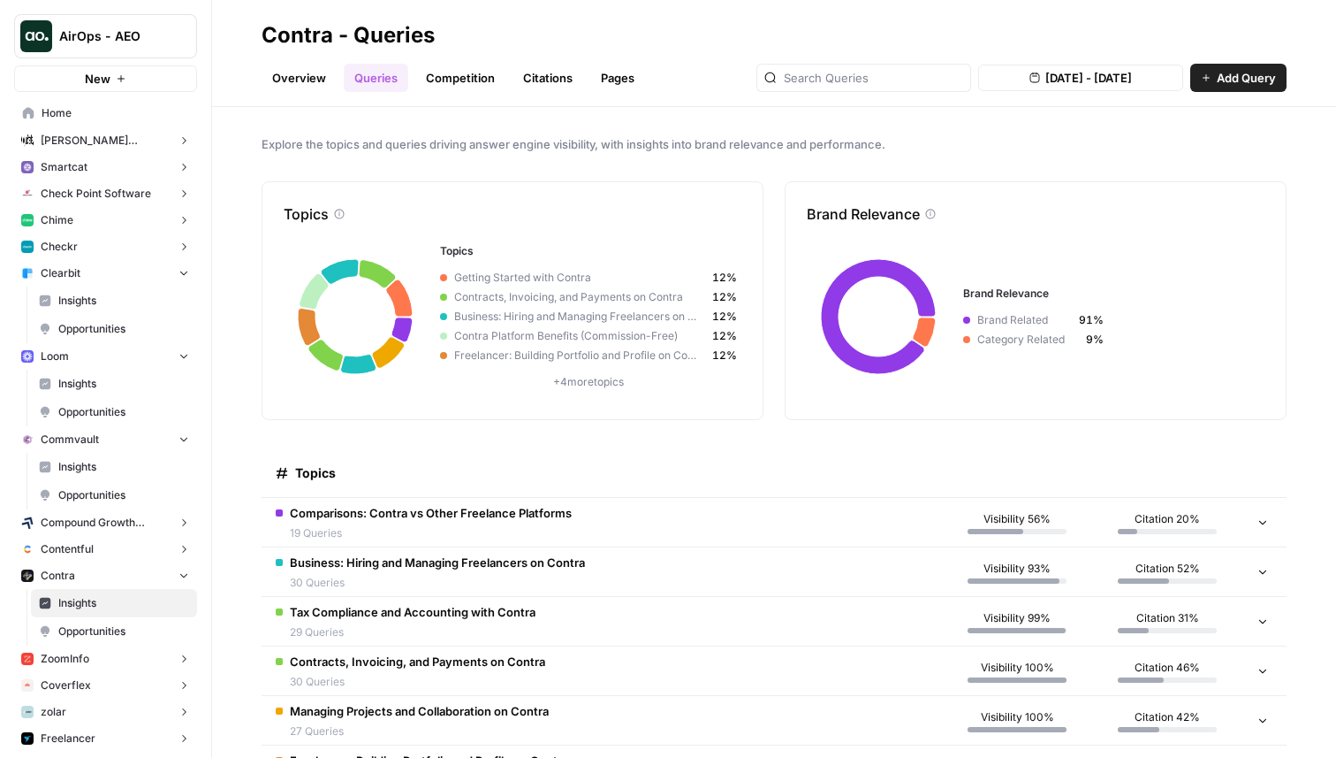
click at [110, 272] on button "Clearbit" at bounding box center [105, 273] width 183 height 27
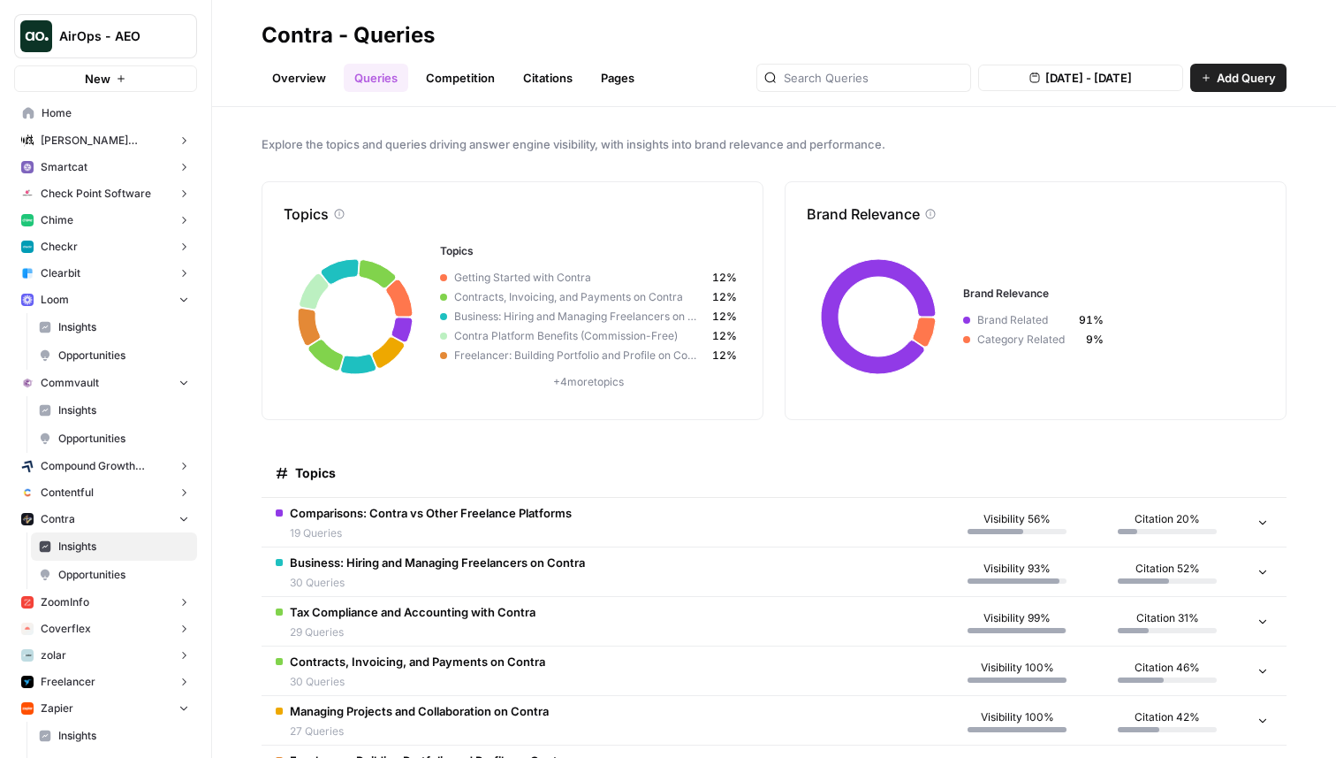
click at [107, 298] on button "Loom" at bounding box center [105, 299] width 183 height 27
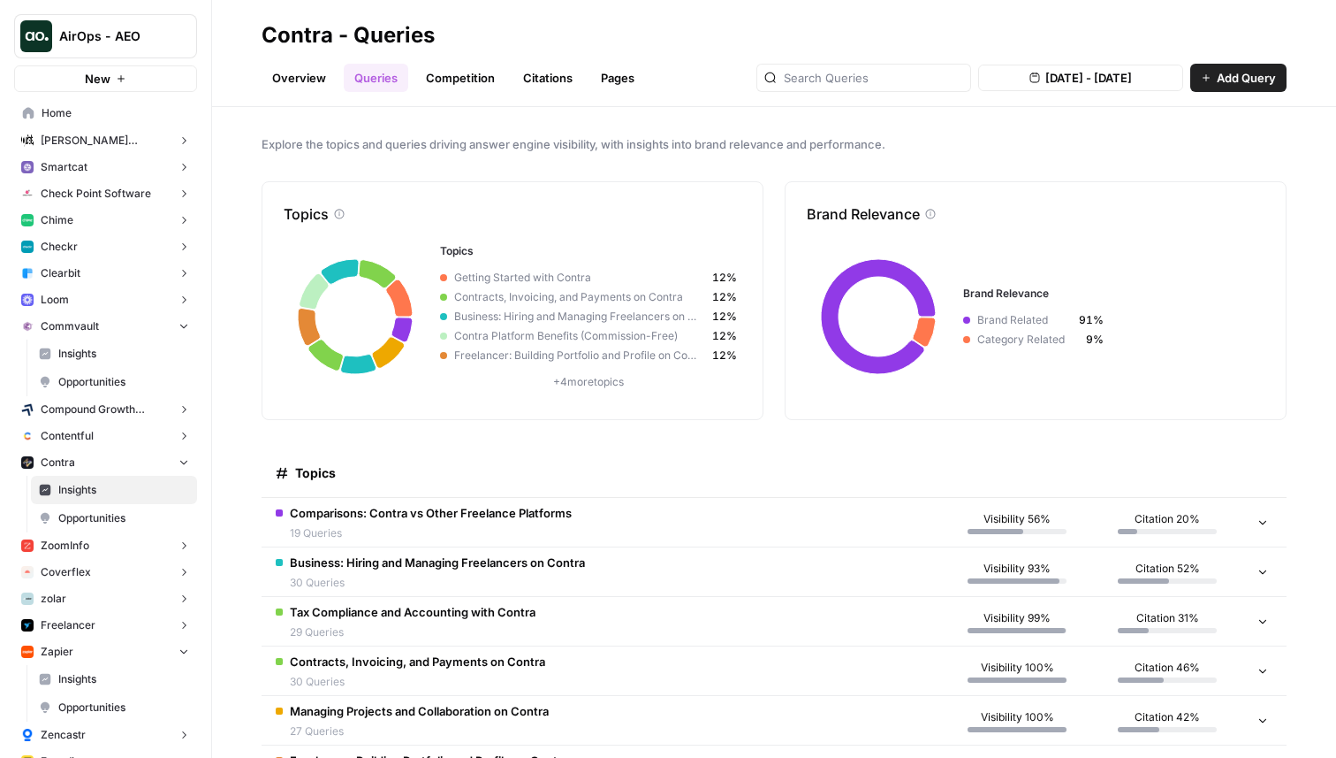
click at [103, 324] on button "Commvault" at bounding box center [105, 326] width 183 height 27
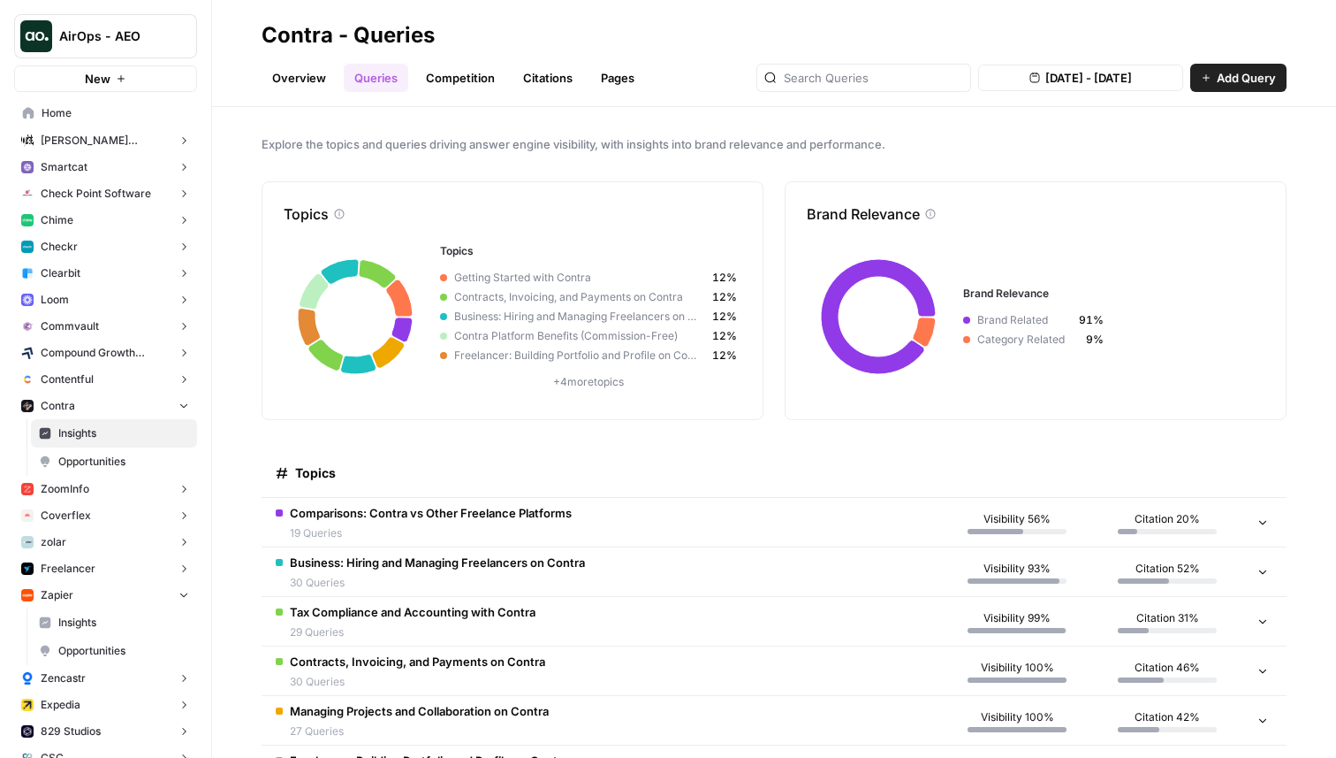
click at [96, 383] on button "Contra" at bounding box center [105, 405] width 183 height 27
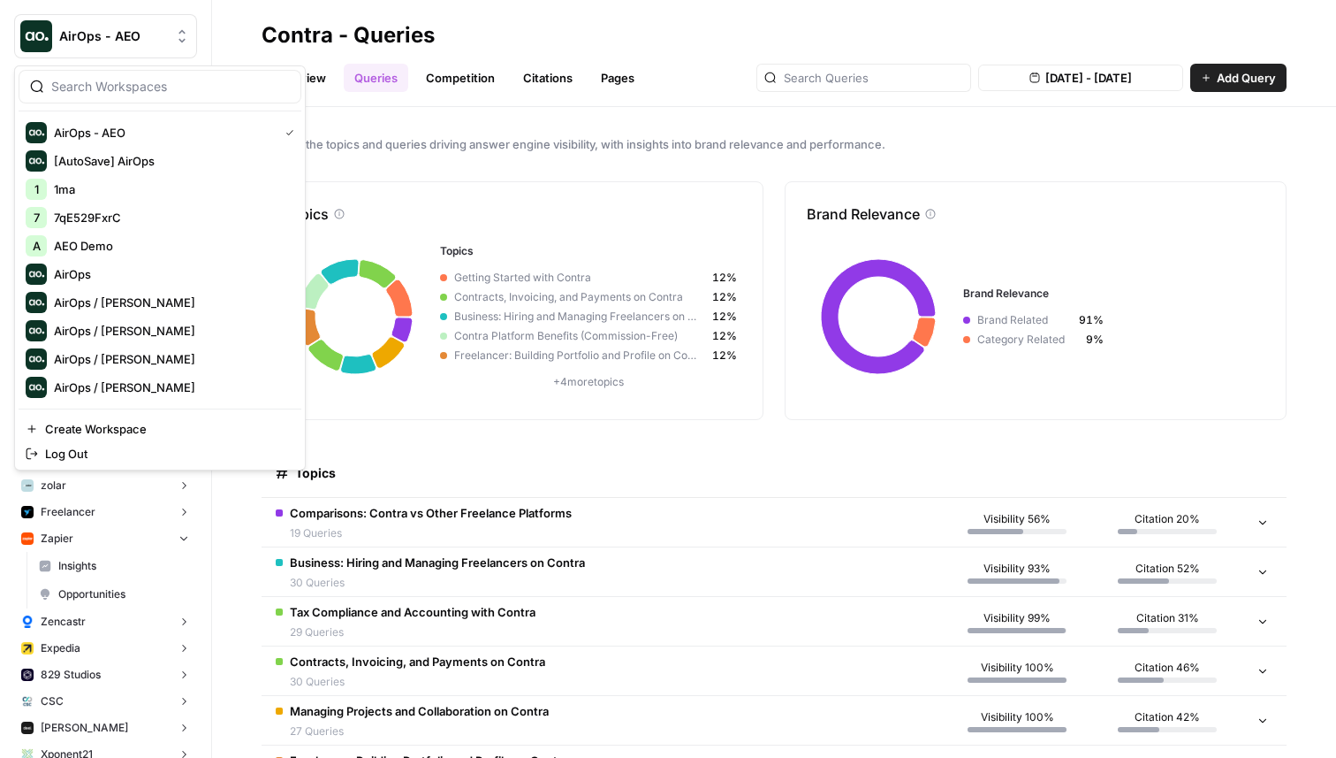
click at [136, 32] on span "AirOps - AEO" at bounding box center [112, 36] width 107 height 18
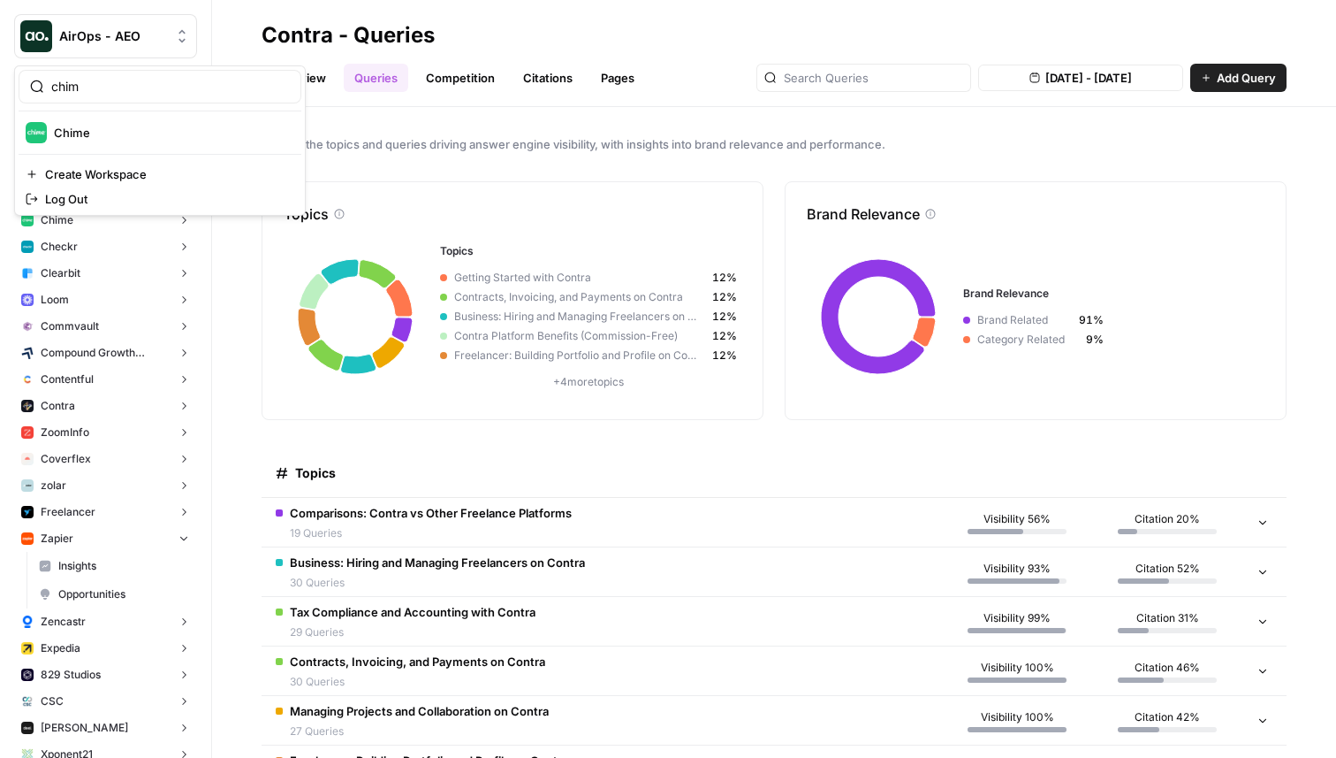
type input "chim"
click at [131, 144] on button "Chime" at bounding box center [160, 132] width 283 height 28
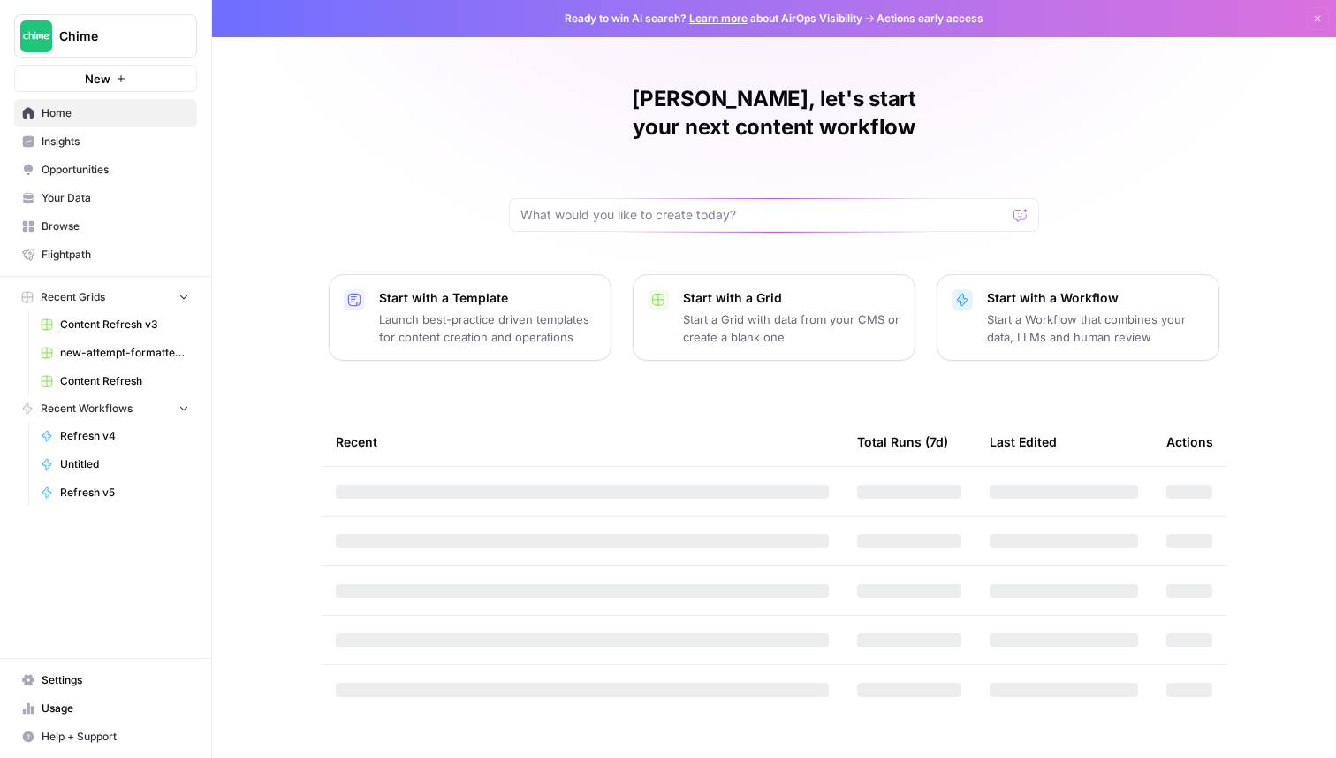
click at [133, 142] on span "Insights" at bounding box center [116, 141] width 148 height 16
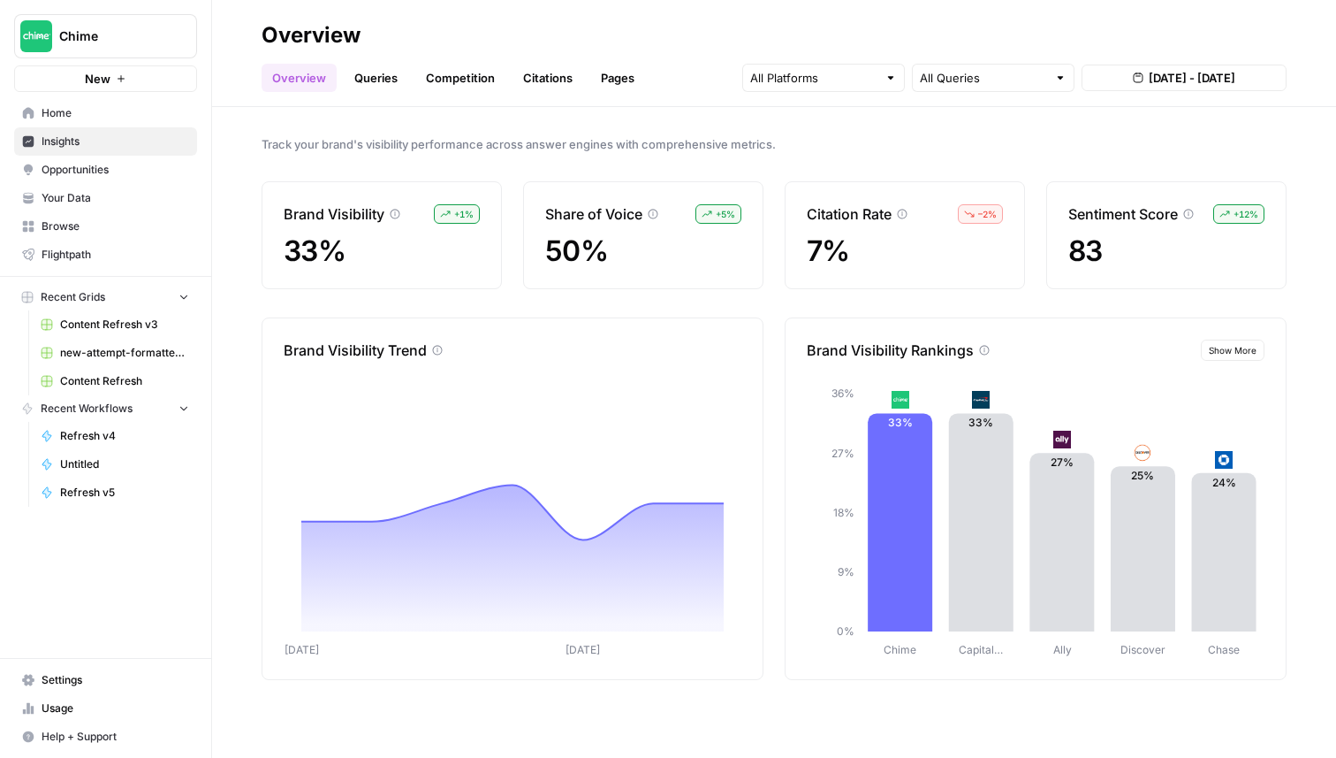
click at [377, 76] on link "Queries" at bounding box center [376, 78] width 65 height 28
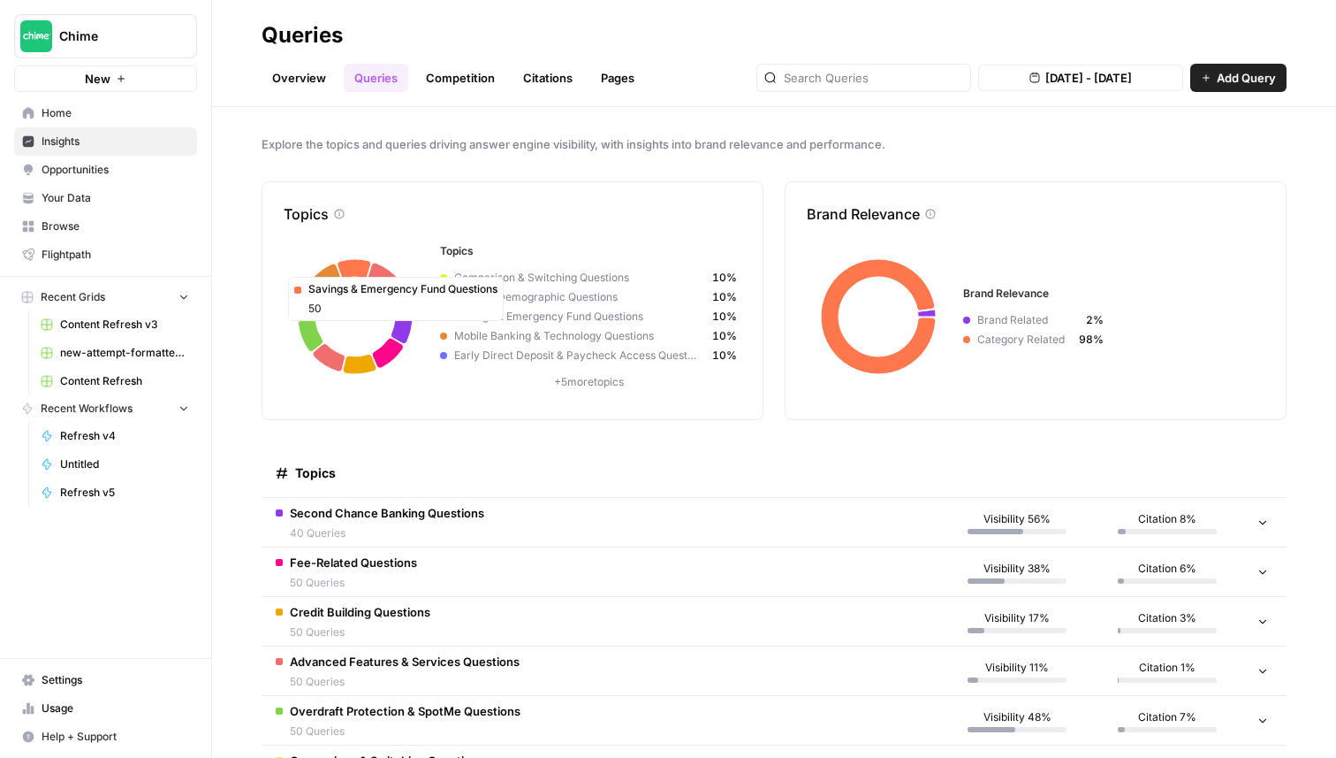
click at [66, 30] on span "Chime" at bounding box center [112, 36] width 107 height 18
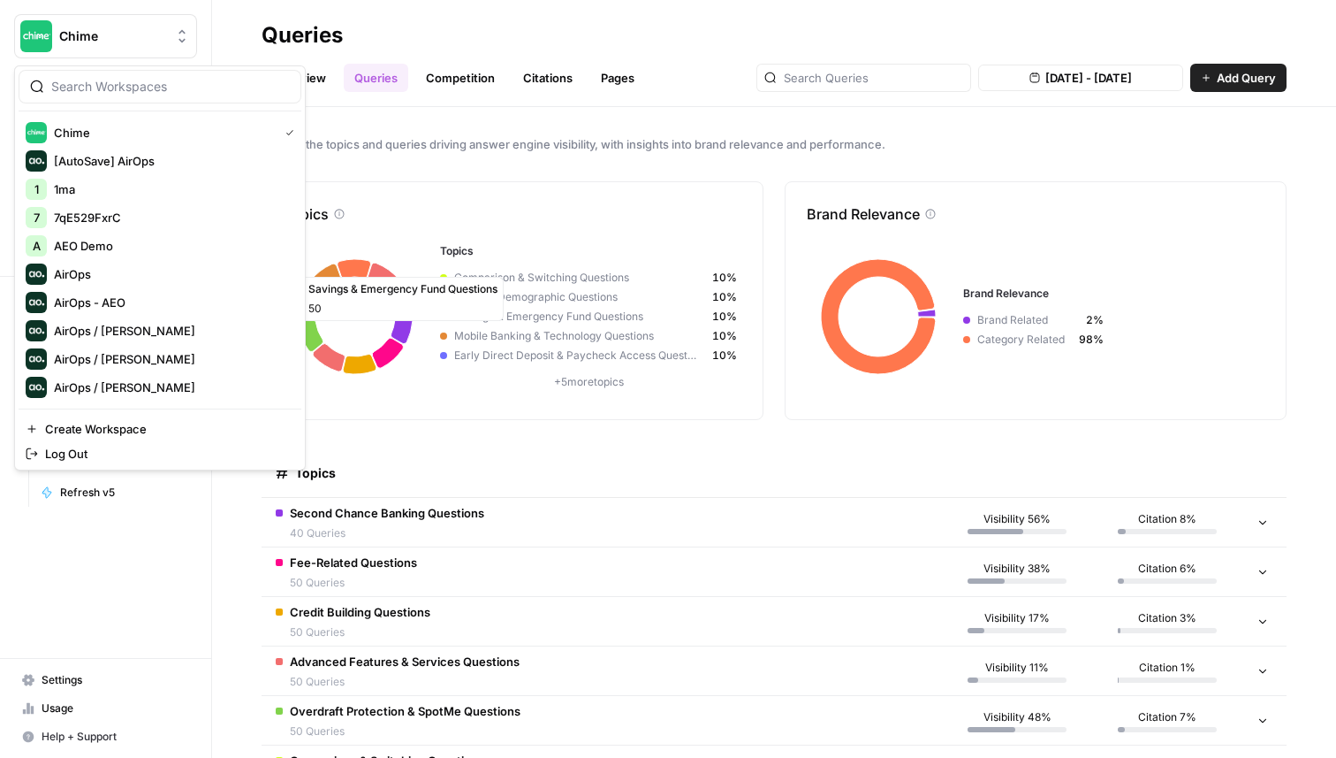
click at [103, 80] on input "search" at bounding box center [170, 87] width 239 height 18
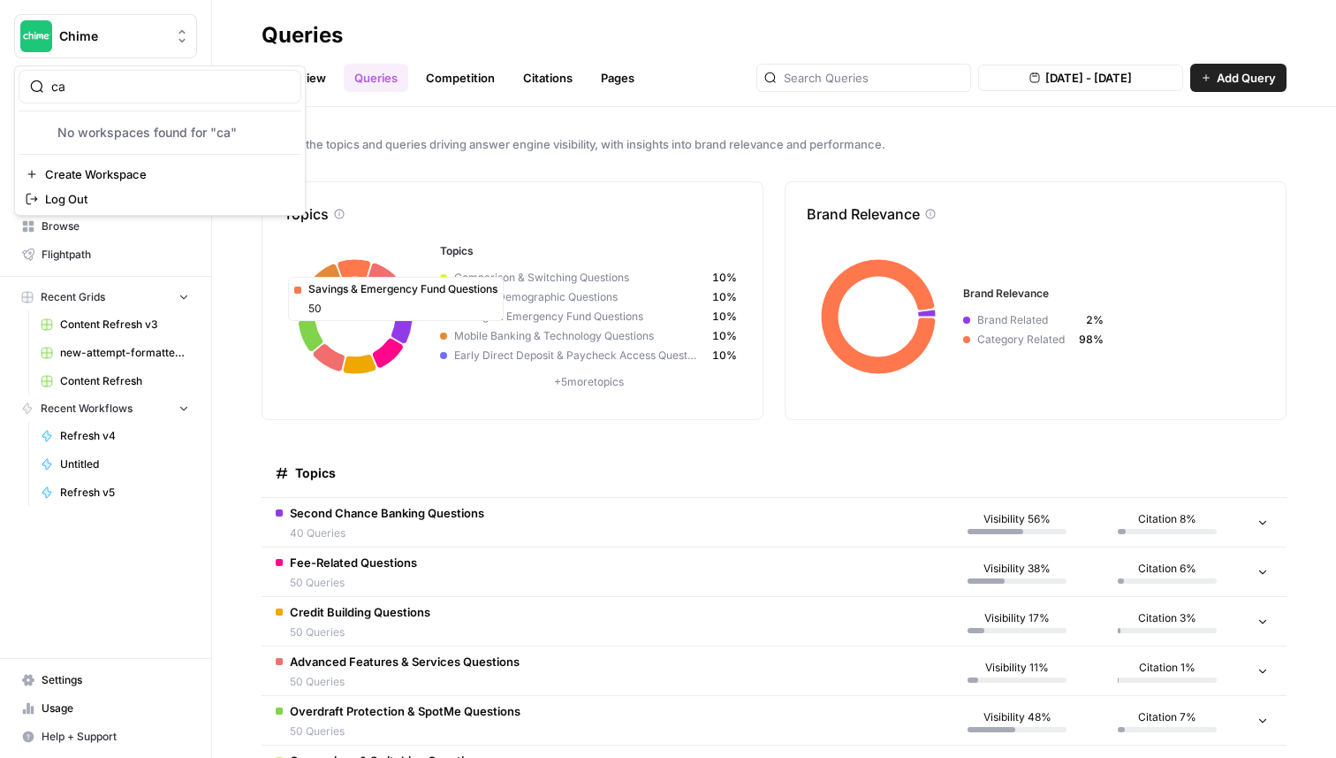
type input "c"
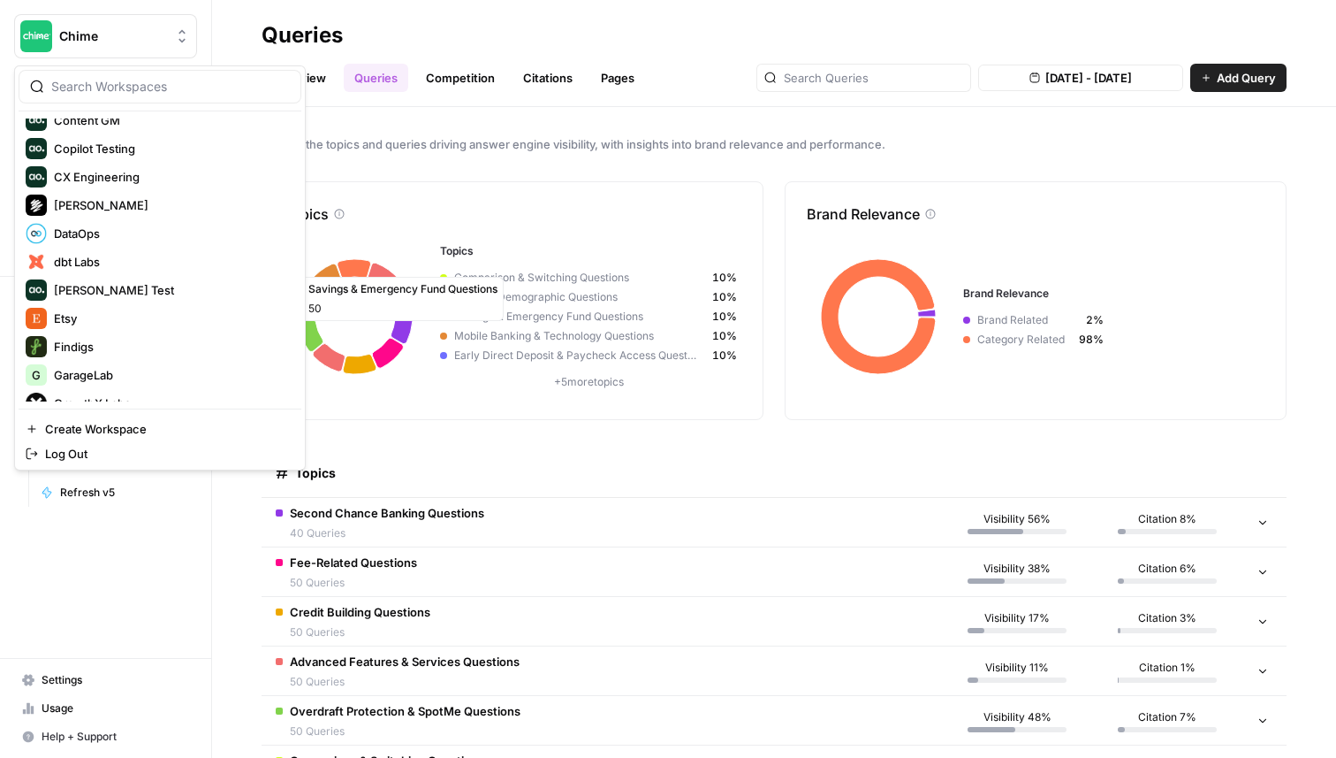
scroll to position [1093, 0]
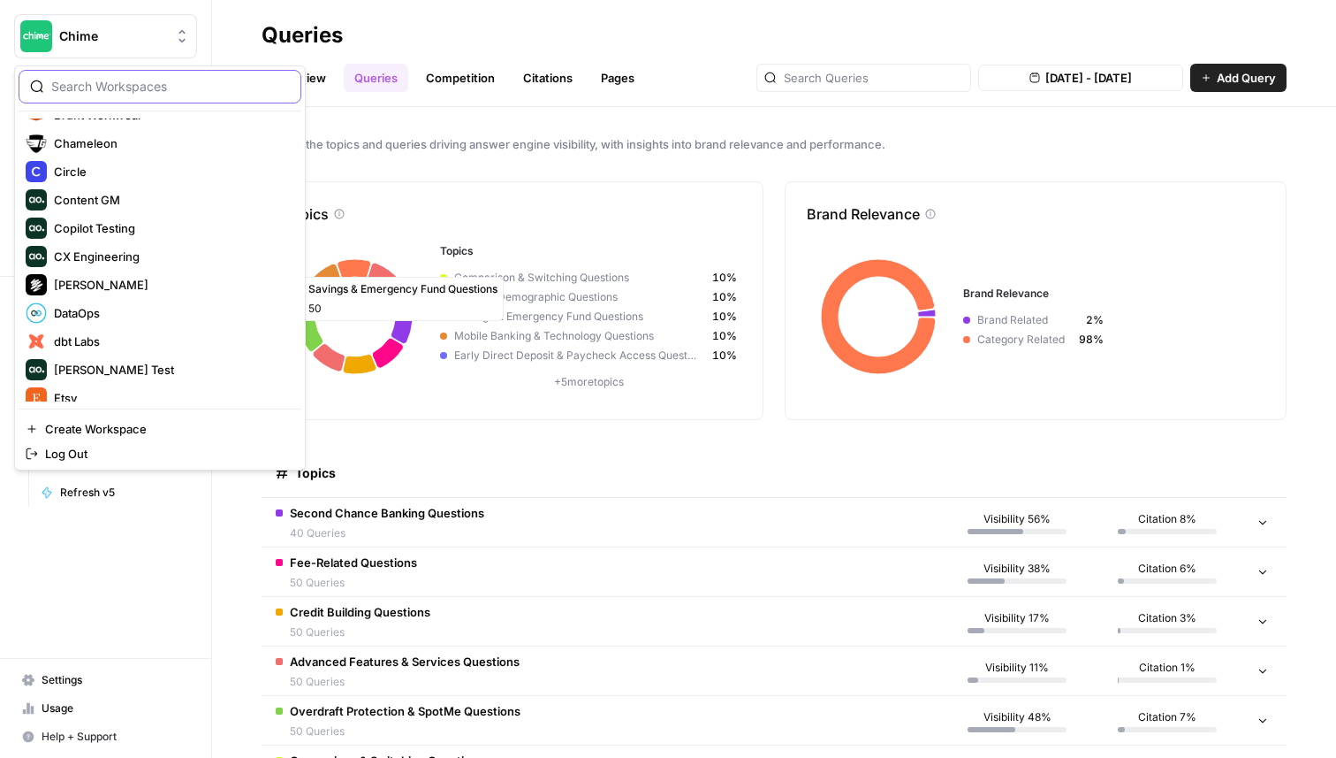
click at [103, 79] on input "search" at bounding box center [170, 87] width 239 height 18
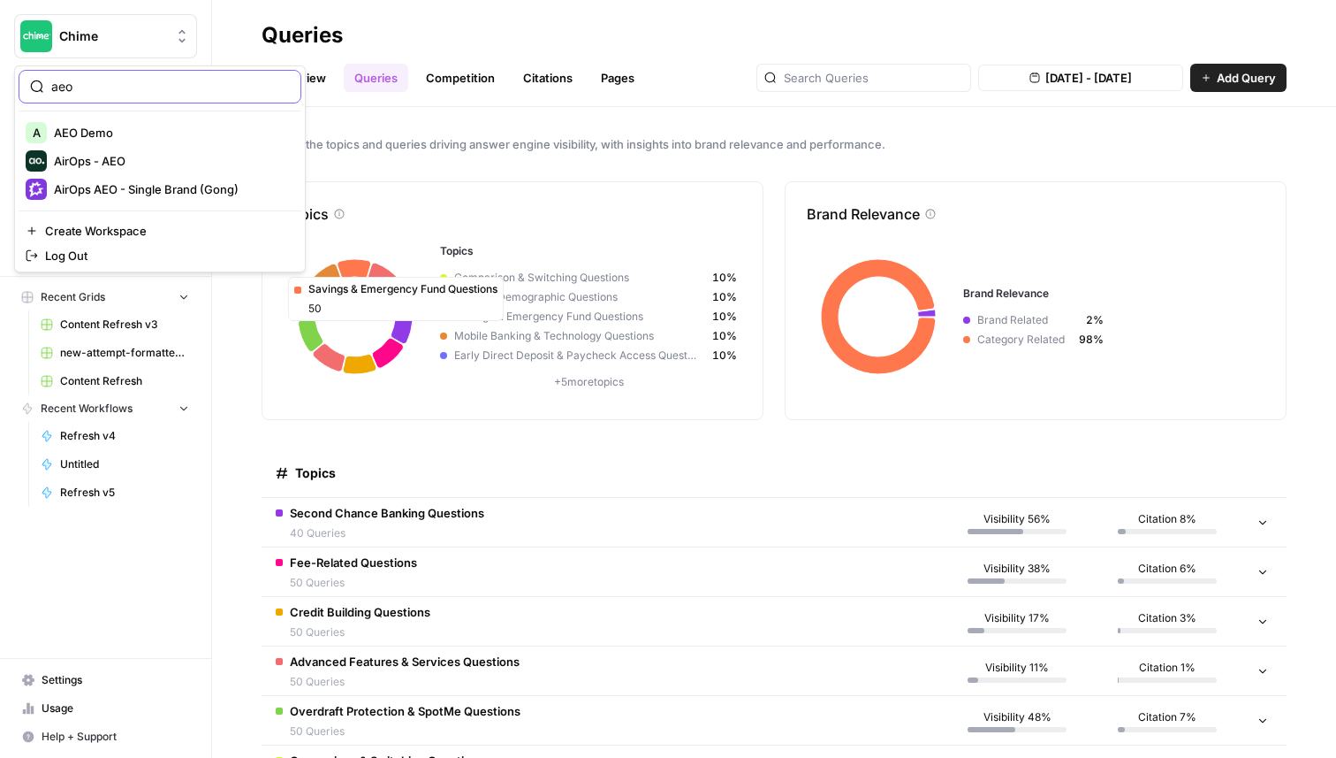
scroll to position [0, 0]
type input "aeo"
click at [102, 166] on span "AirOps - AEO" at bounding box center [170, 161] width 233 height 18
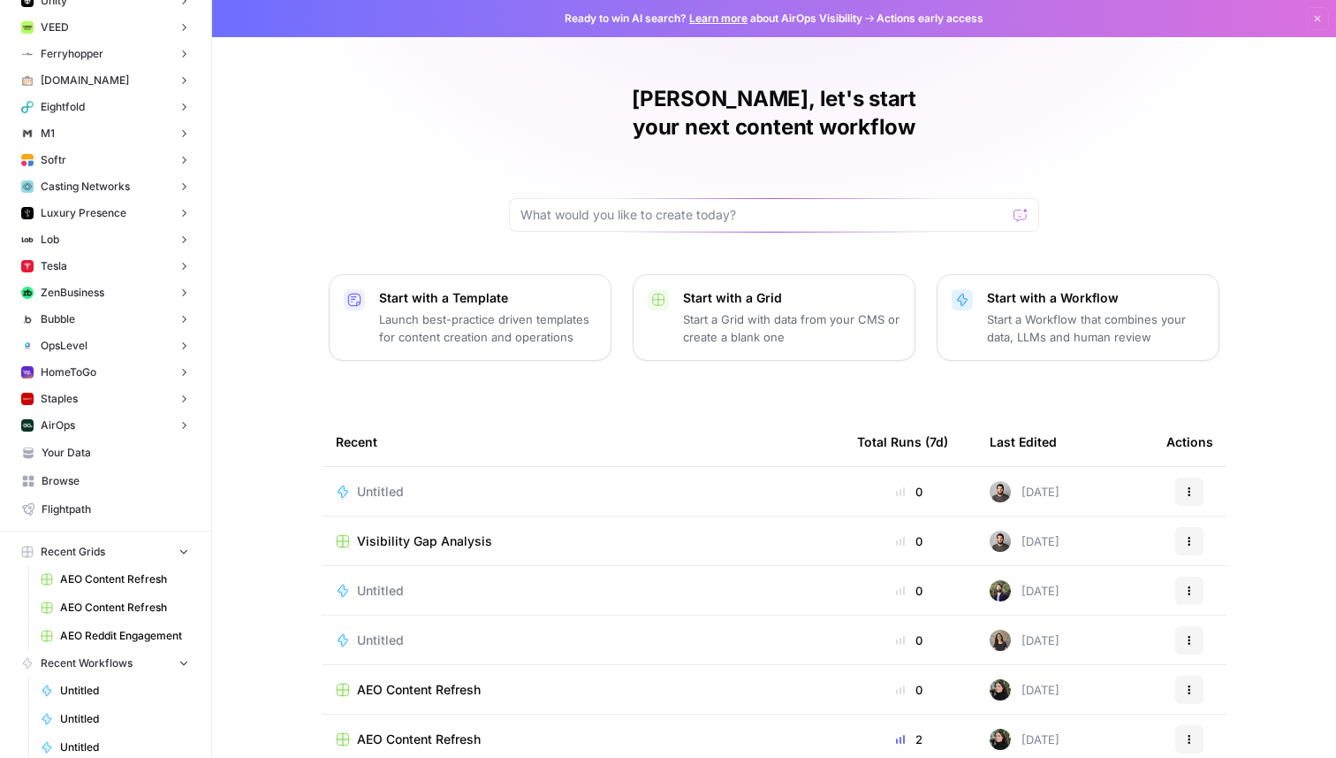
scroll to position [6193, 0]
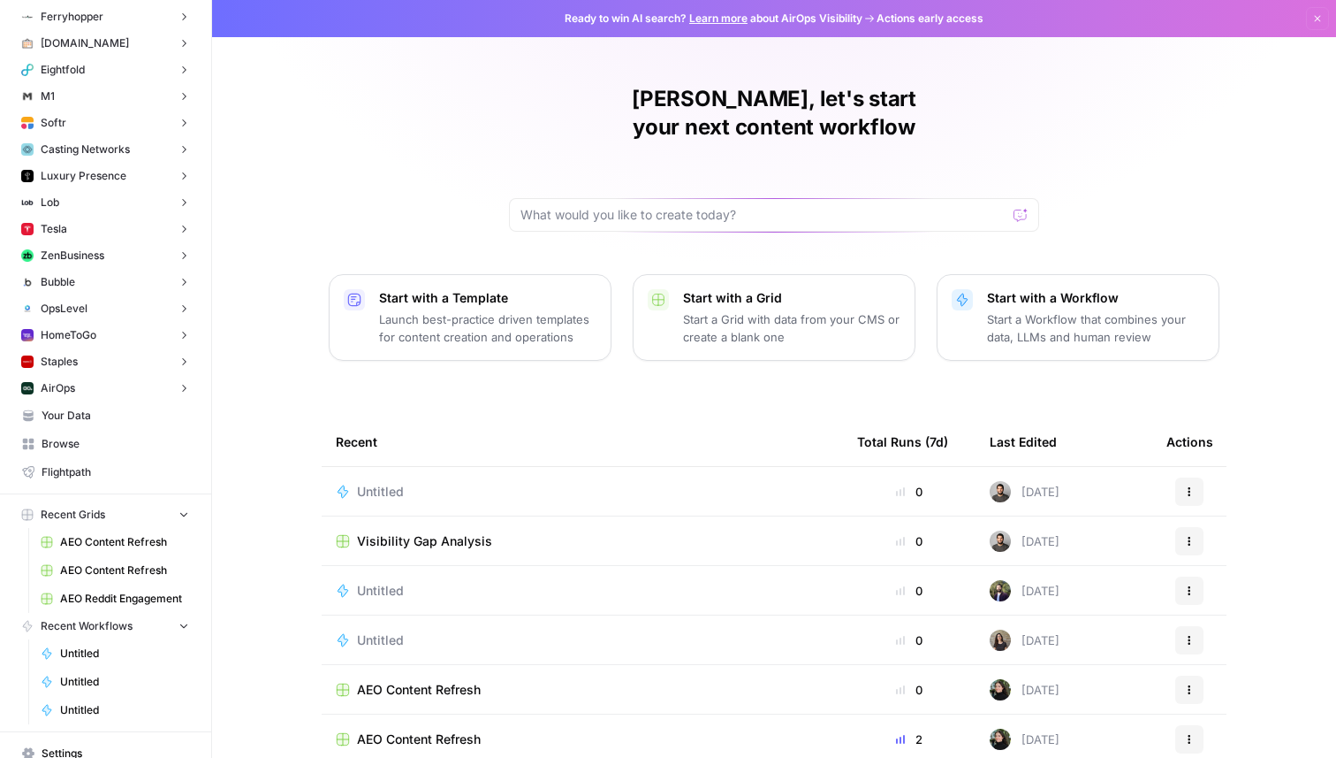
click at [96, 380] on button "AirOps" at bounding box center [105, 388] width 183 height 27
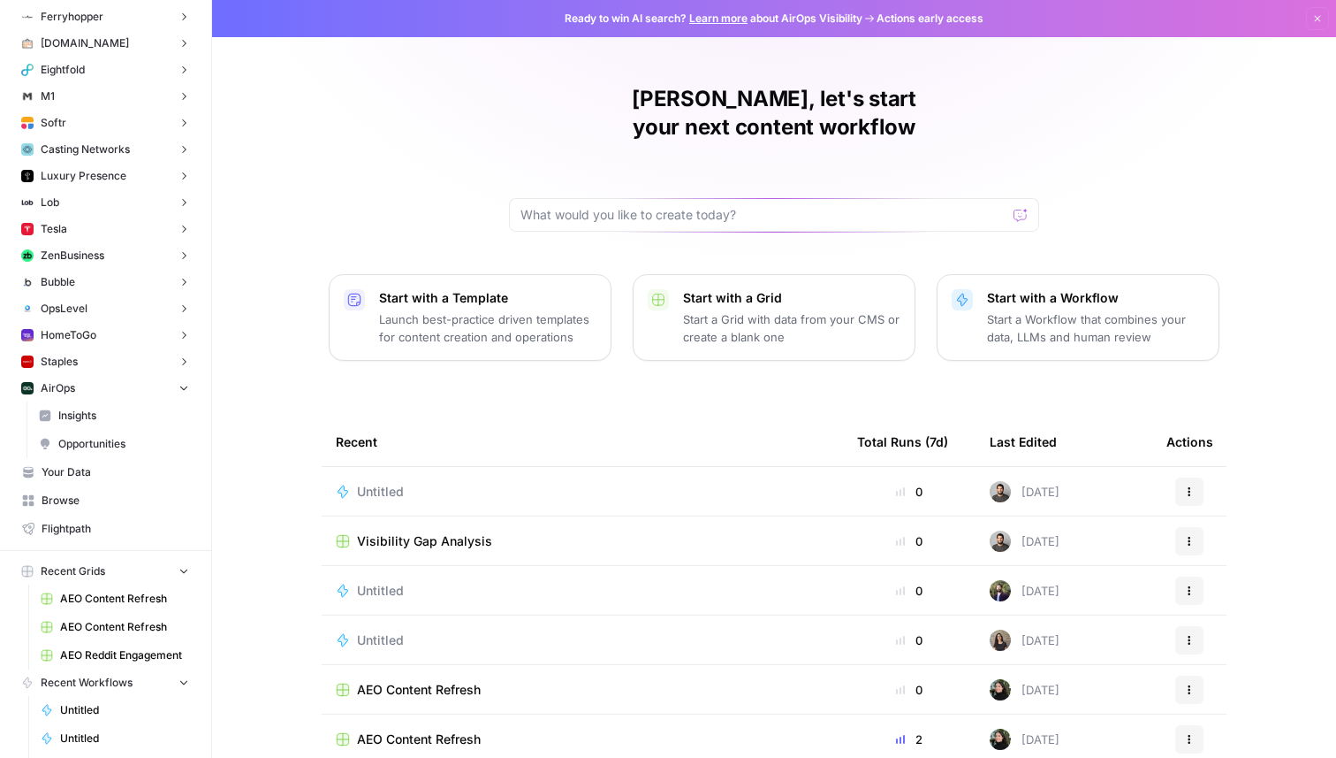
click at [96, 418] on span "Insights" at bounding box center [123, 415] width 131 height 16
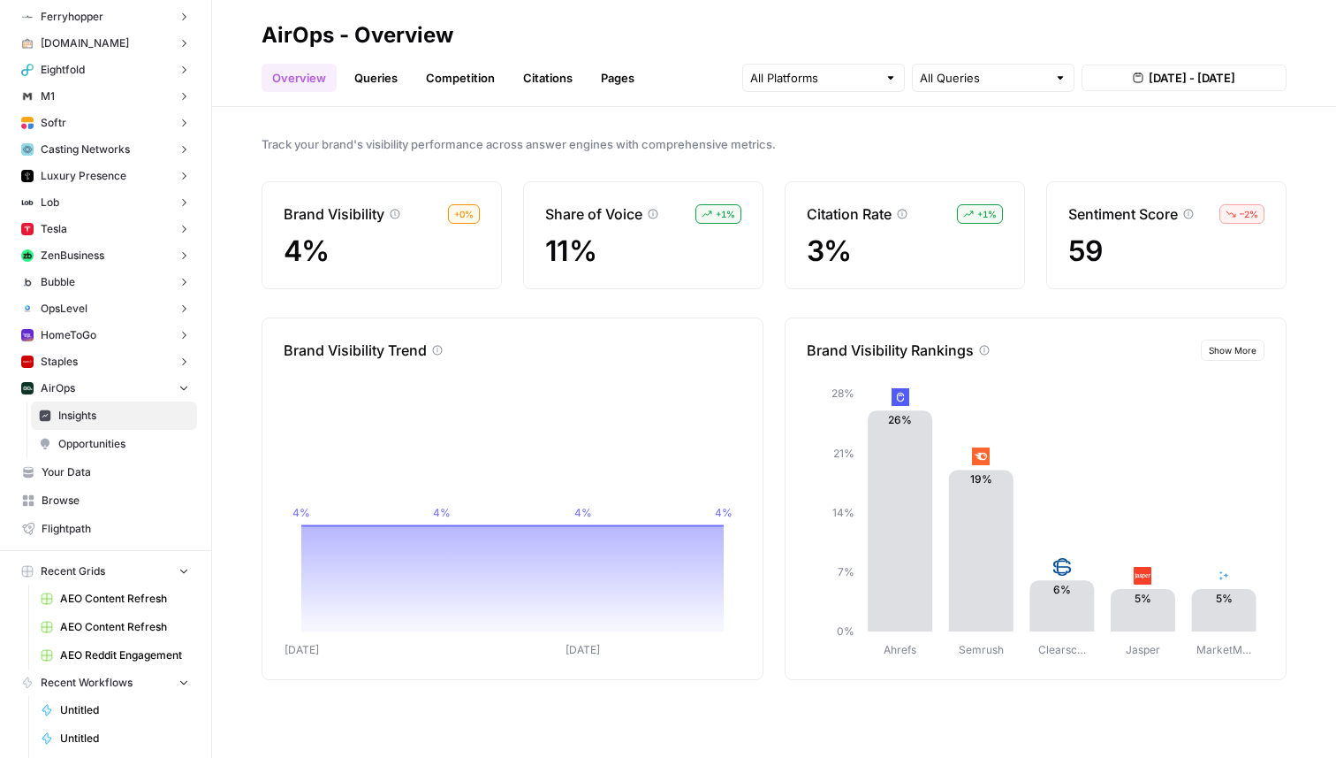
click at [363, 69] on link "Queries" at bounding box center [376, 78] width 65 height 28
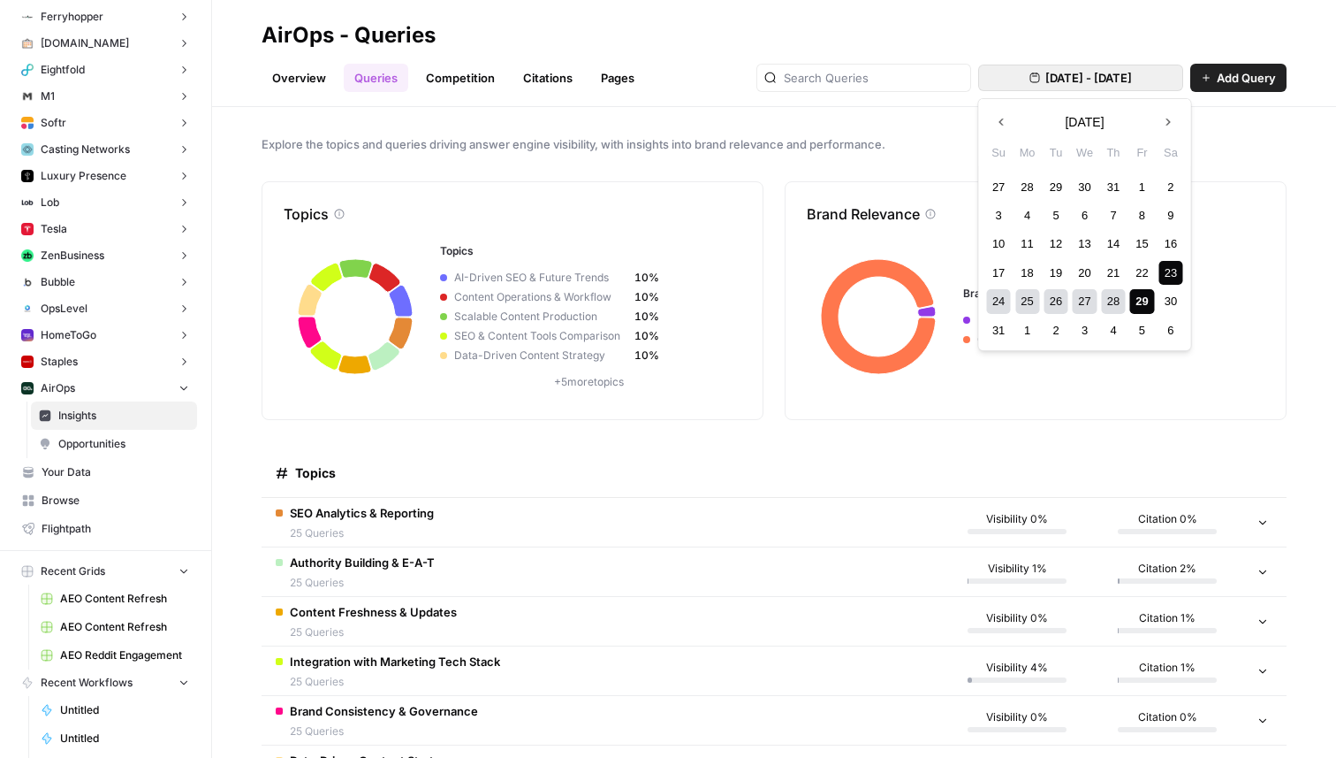
click at [1048, 76] on span "[DATE] - [DATE]" at bounding box center [1089, 78] width 87 height 18
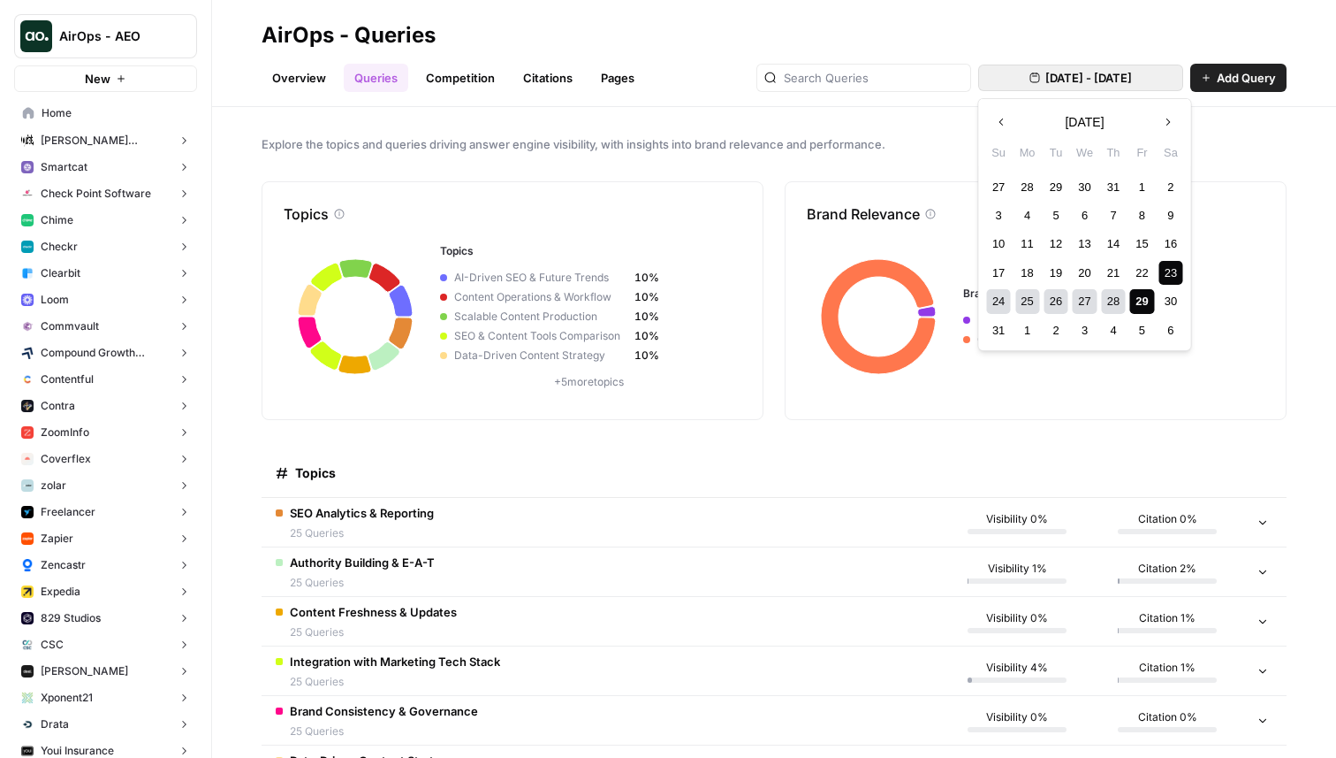
click at [108, 31] on span "AirOps - AEO" at bounding box center [112, 36] width 107 height 18
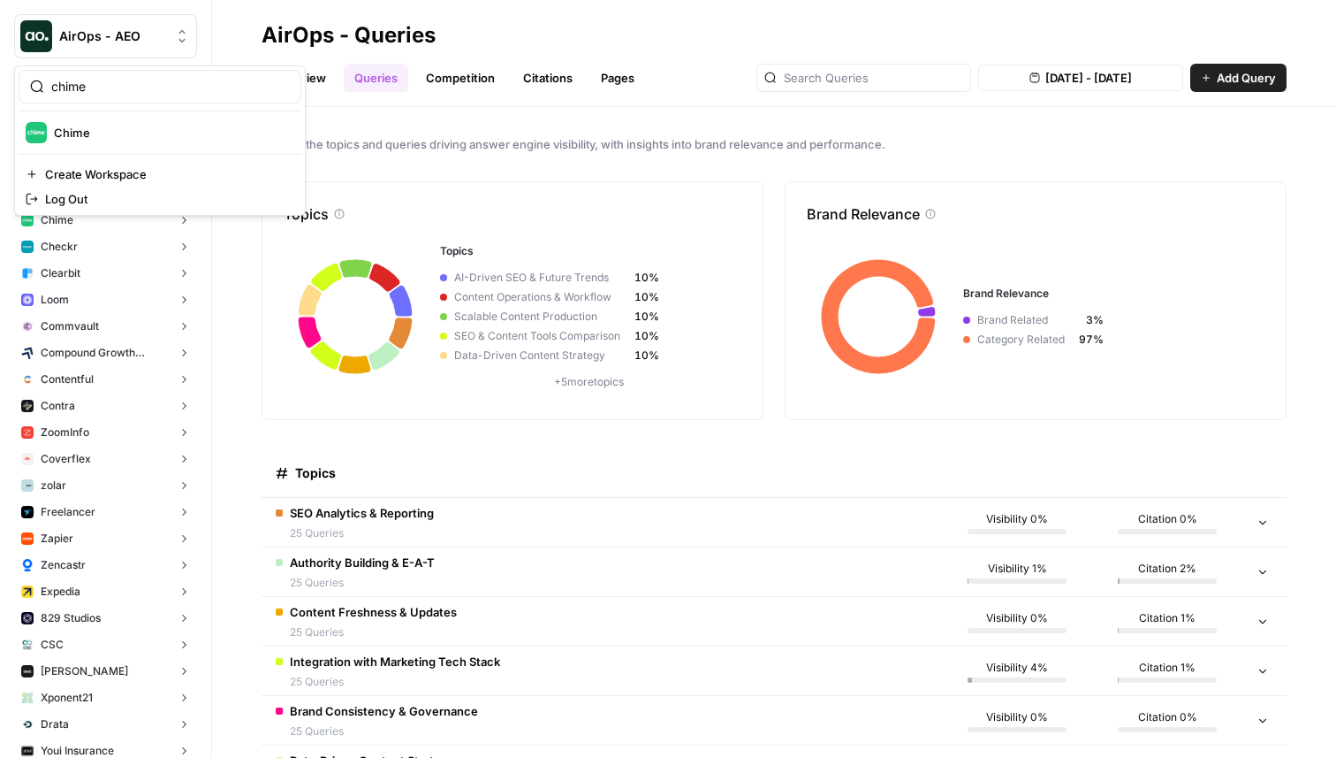
type input "chime"
click at [102, 138] on span "Chime" at bounding box center [170, 133] width 233 height 18
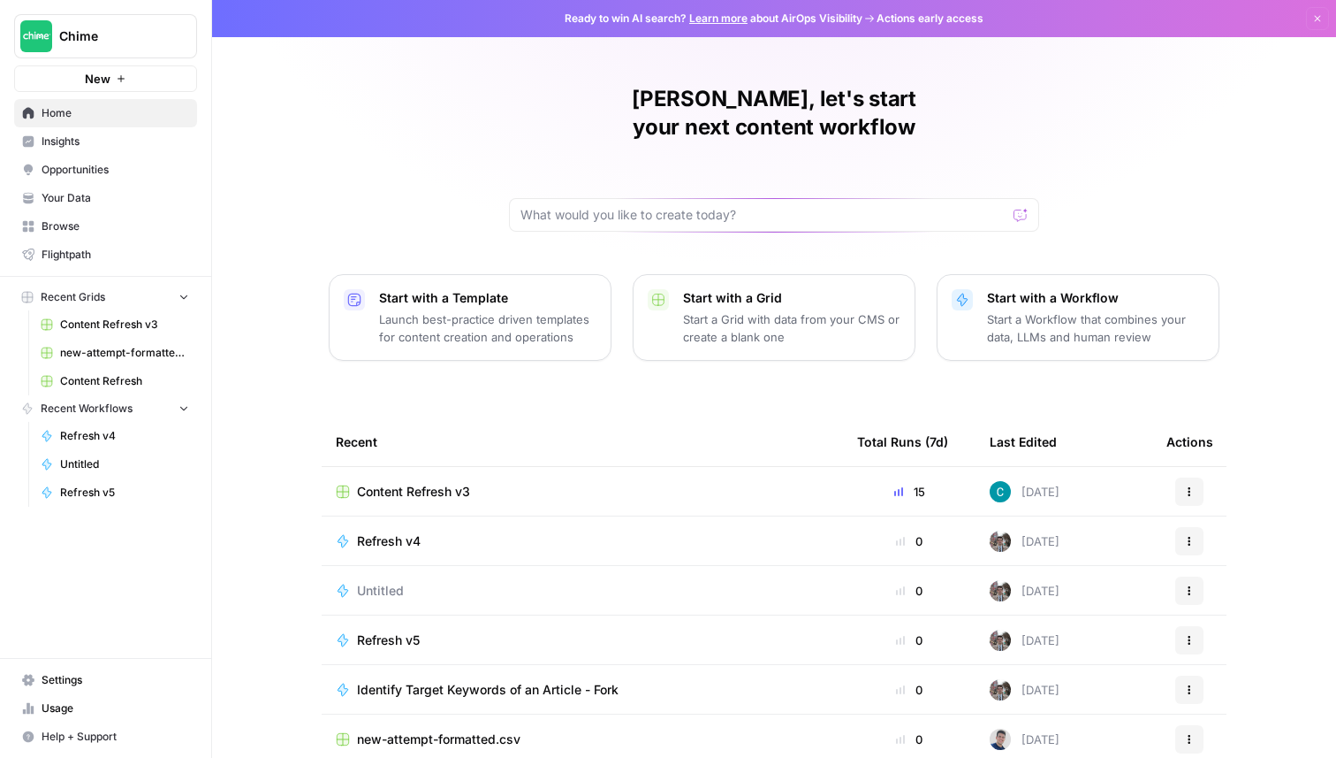
click at [141, 133] on span "Insights" at bounding box center [116, 141] width 148 height 16
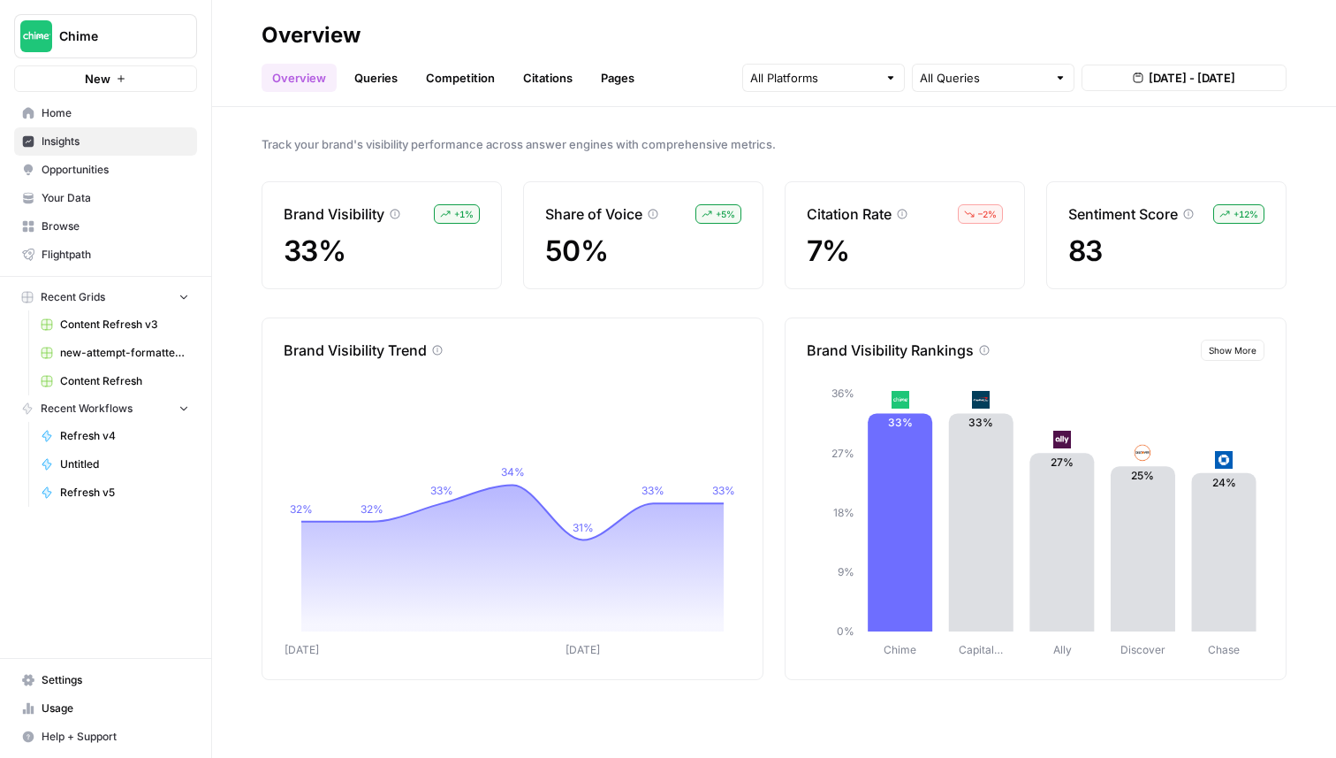
click at [369, 78] on link "Queries" at bounding box center [376, 78] width 65 height 28
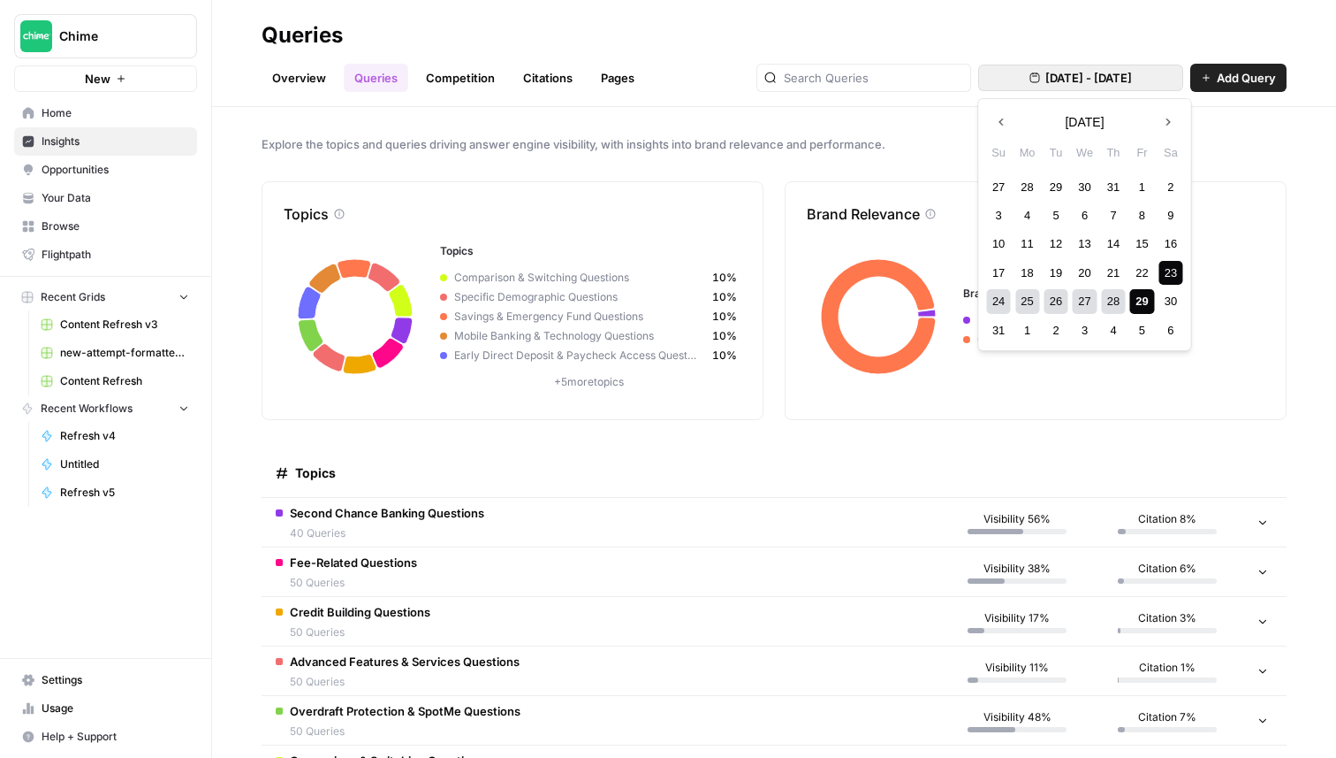
click at [1046, 67] on button "[DATE] - [DATE]" at bounding box center [1080, 78] width 205 height 27
click at [1163, 272] on div "23" at bounding box center [1171, 273] width 24 height 24
click at [1077, 300] on div "27" at bounding box center [1085, 301] width 24 height 24
click at [1063, 83] on span "Aug 23, 2025 - Aug 27, 2025" at bounding box center [1089, 78] width 87 height 18
click at [1164, 272] on div "23" at bounding box center [1171, 273] width 24 height 24
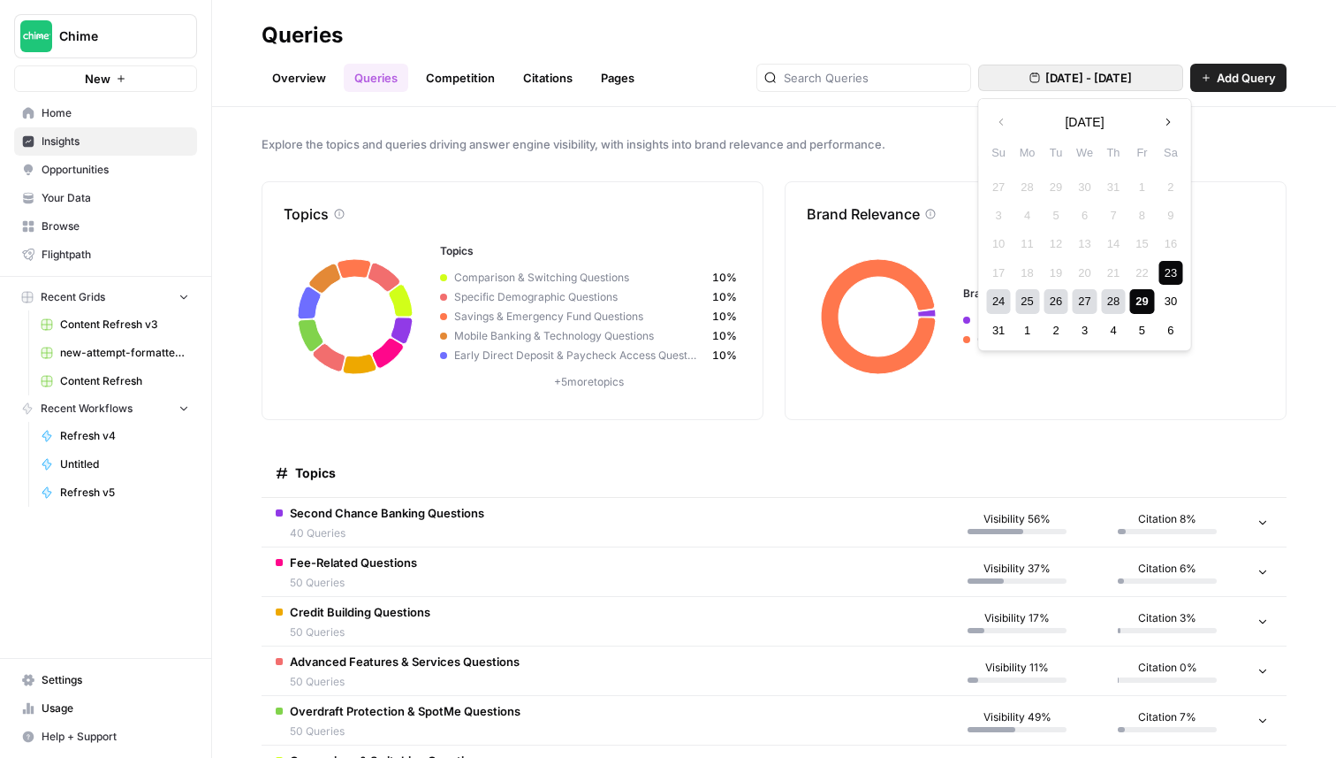
click at [1138, 299] on div "29" at bounding box center [1143, 301] width 24 height 24
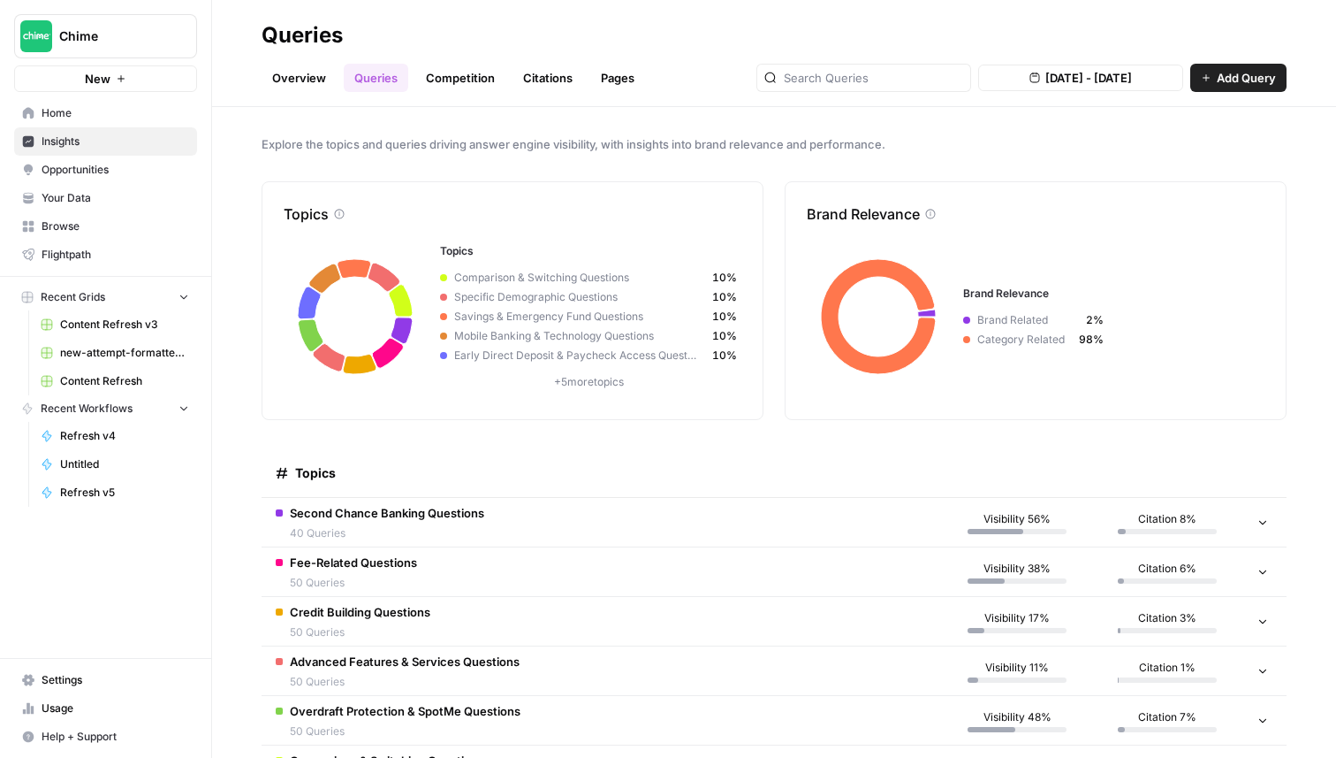
click at [1108, 83] on span "[DATE] - [DATE]" at bounding box center [1089, 78] width 87 height 18
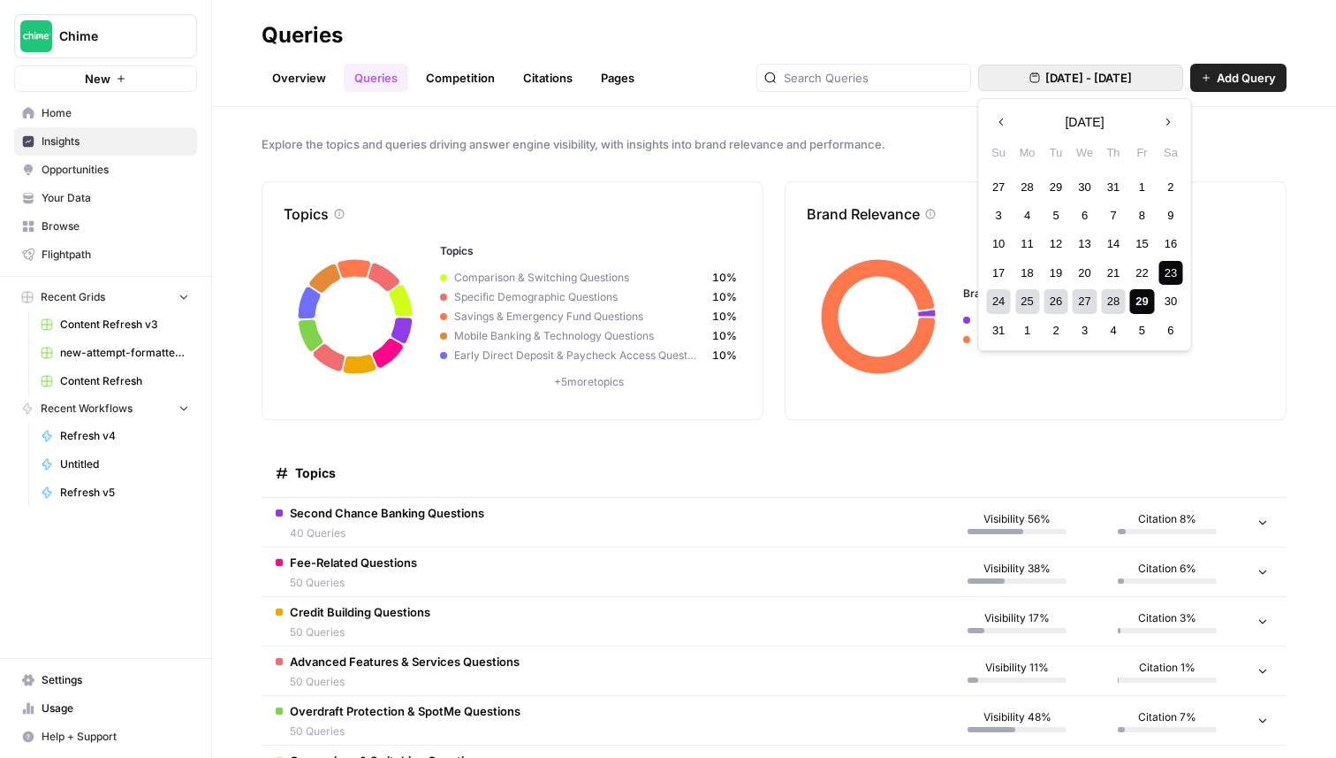
click at [1171, 264] on div "23" at bounding box center [1171, 273] width 24 height 24
click at [1036, 299] on div "25" at bounding box center [1028, 301] width 24 height 24
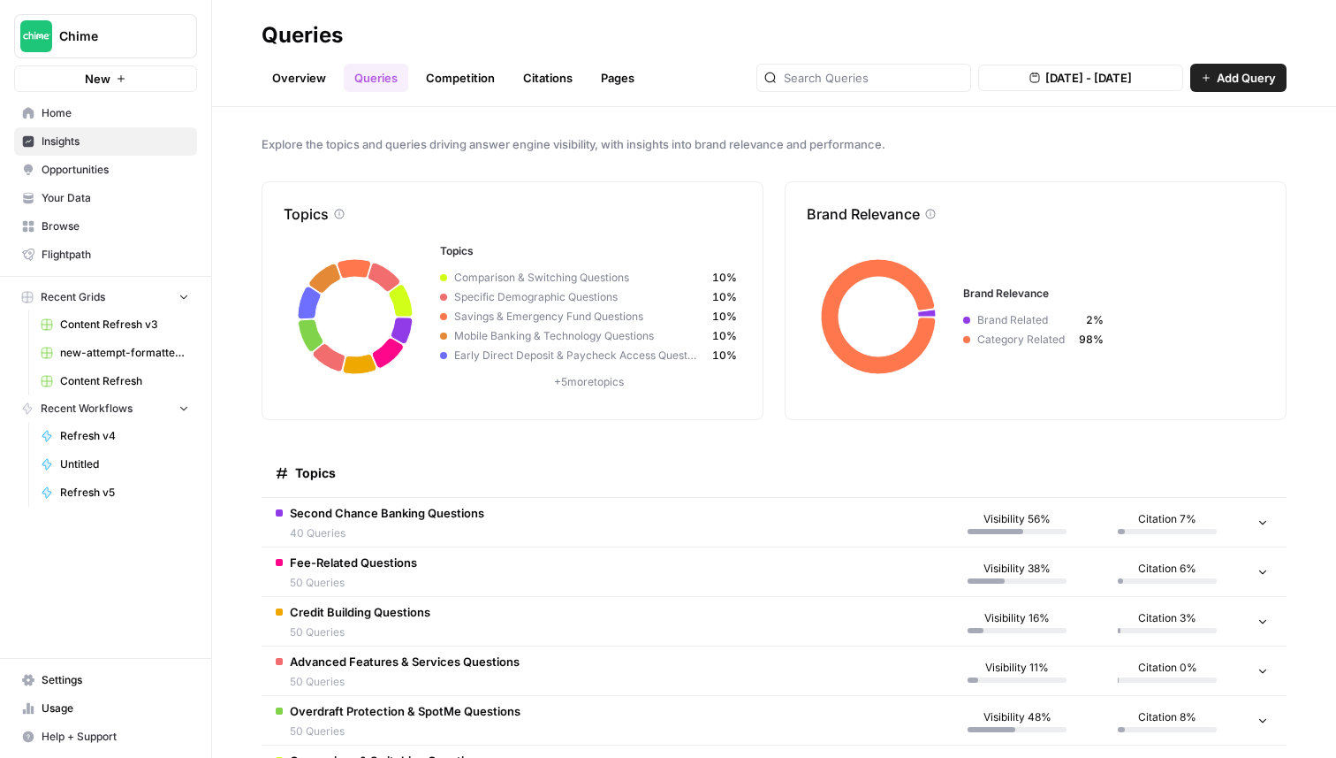
click at [1091, 83] on span "Aug 23, 2025 - Aug 25, 2025" at bounding box center [1089, 78] width 87 height 18
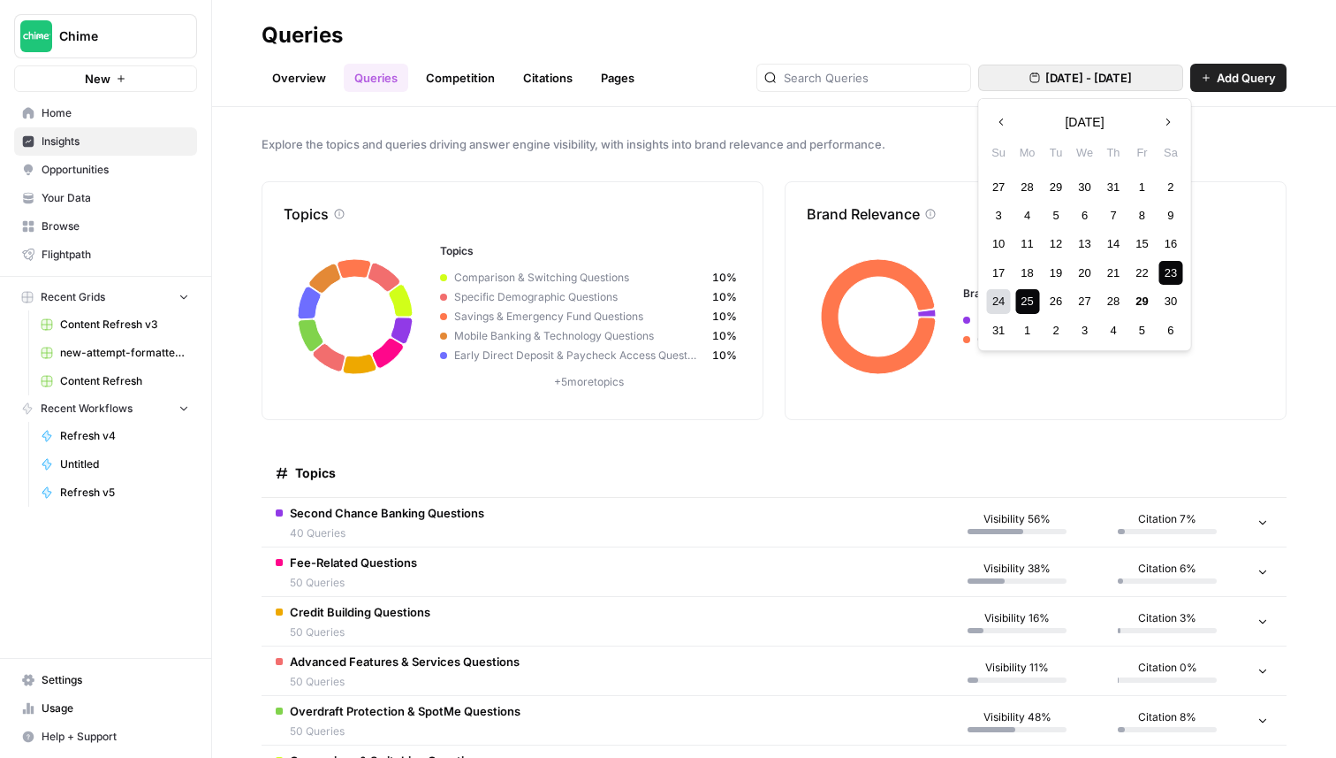
click at [1168, 263] on div "23" at bounding box center [1171, 273] width 24 height 24
click at [1144, 294] on div "29" at bounding box center [1143, 301] width 24 height 24
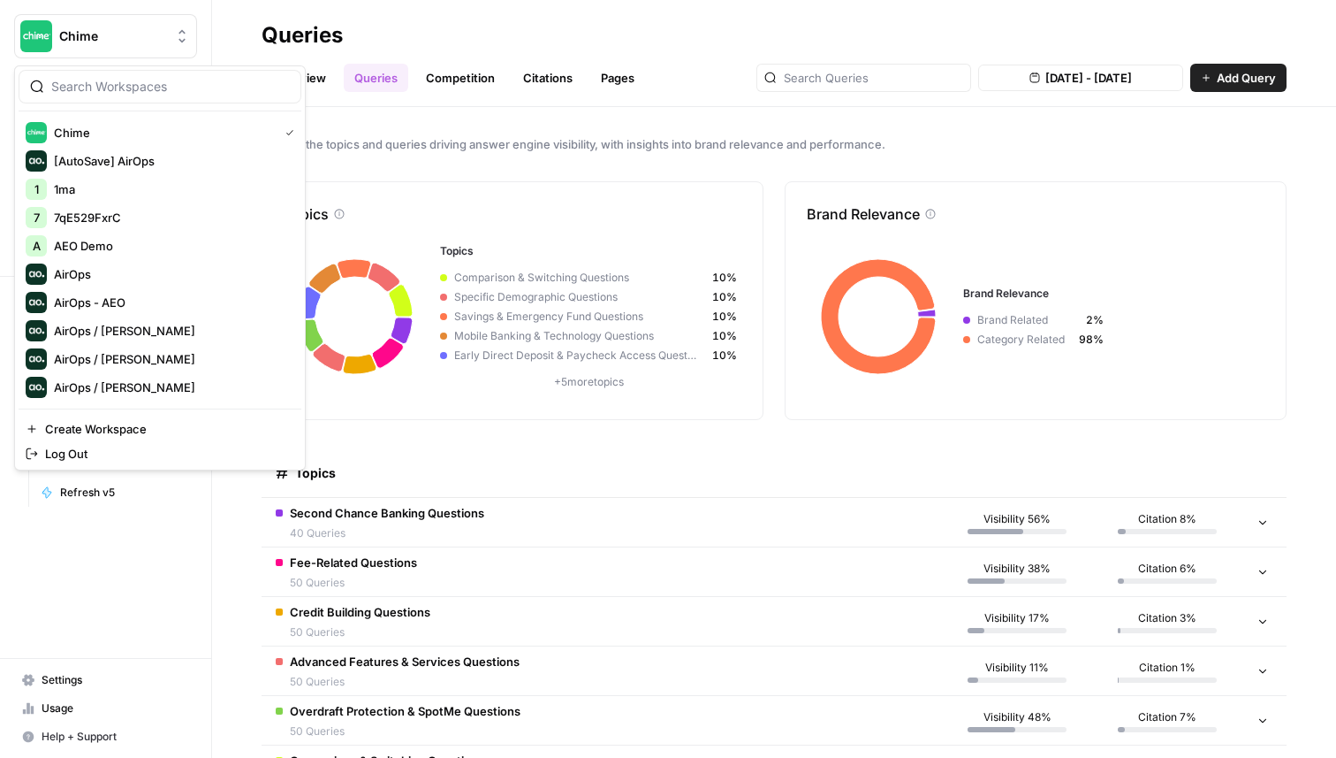
click at [139, 20] on button "Chime" at bounding box center [105, 36] width 183 height 44
